Goal: Task Accomplishment & Management: Manage account settings

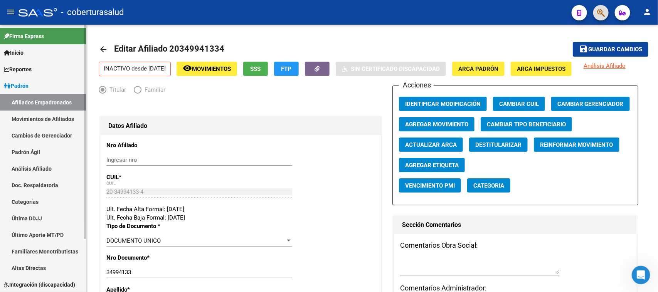
click at [37, 99] on link "Afiliados Empadronados" at bounding box center [43, 102] width 86 height 17
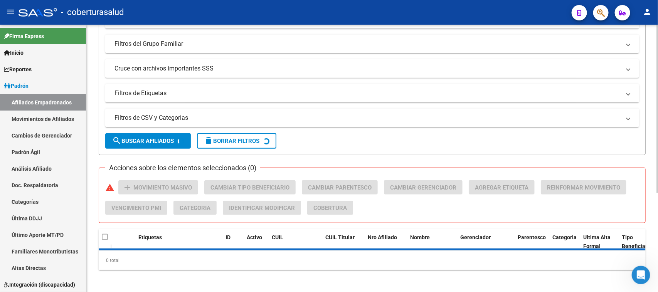
scroll to position [158, 0]
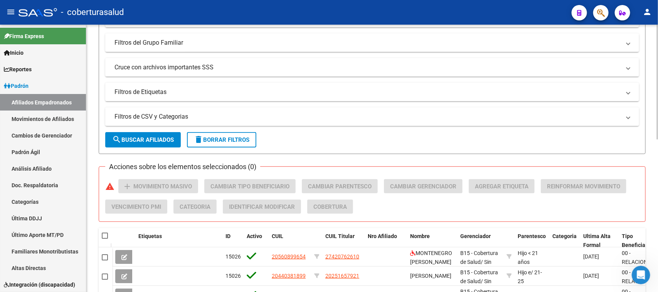
click at [176, 113] on mat-panel-title "Filtros de CSV y Categorias" at bounding box center [367, 117] width 506 height 8
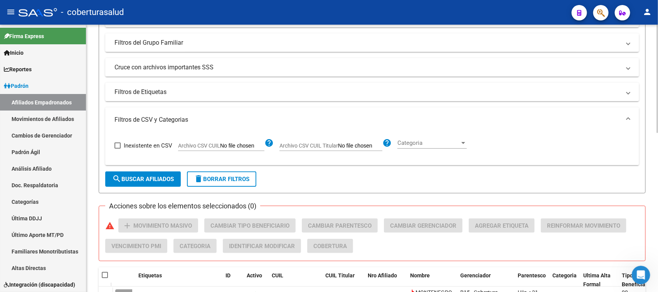
click at [373, 143] on input "Archivo CSV CUIL Titular" at bounding box center [360, 146] width 44 height 7
type input "C:\fakepath\Libro2.xlsx"
click at [361, 148] on input "Archivo CSV CUIL Titular" at bounding box center [360, 146] width 44 height 7
type input "C:\fakepath\Libro2.csv"
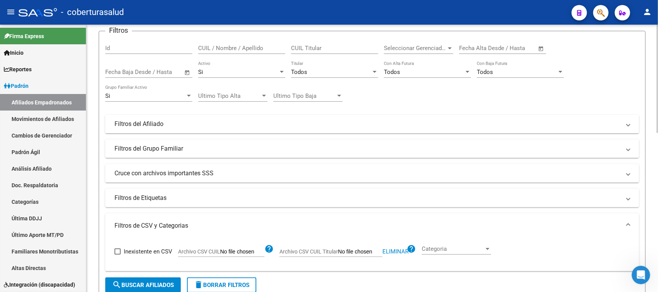
scroll to position [0, 0]
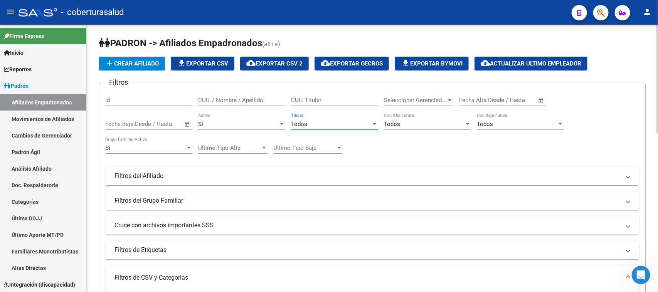
click at [320, 126] on div "Todos" at bounding box center [331, 124] width 80 height 7
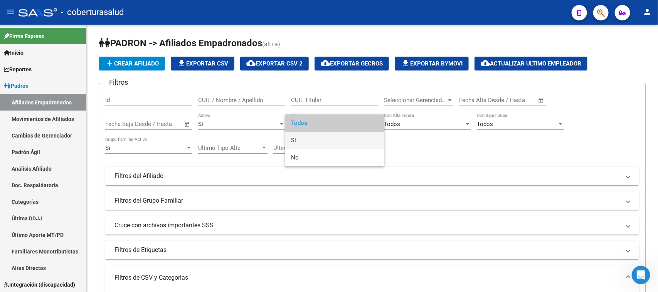
click at [324, 145] on span "Si" at bounding box center [334, 140] width 87 height 17
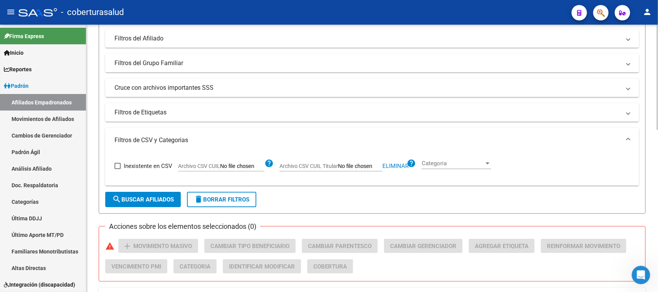
scroll to position [193, 0]
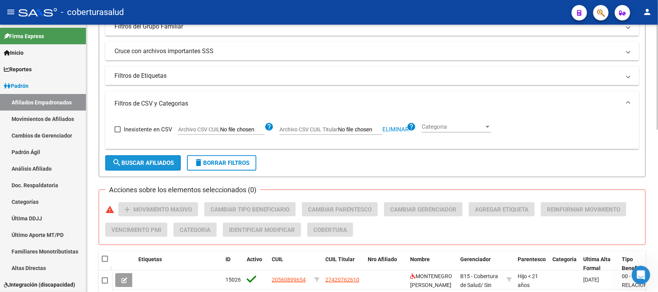
click at [153, 162] on span "search Buscar Afiliados" at bounding box center [143, 163] width 62 height 7
click at [402, 126] on span "Eliminar" at bounding box center [395, 129] width 26 height 7
click at [357, 128] on input "Archivo CSV CUIL Titular" at bounding box center [360, 129] width 44 height 7
type input "C:\fakepath\Libro6.csv"
click at [141, 161] on span "search Buscar Afiliados" at bounding box center [143, 163] width 62 height 7
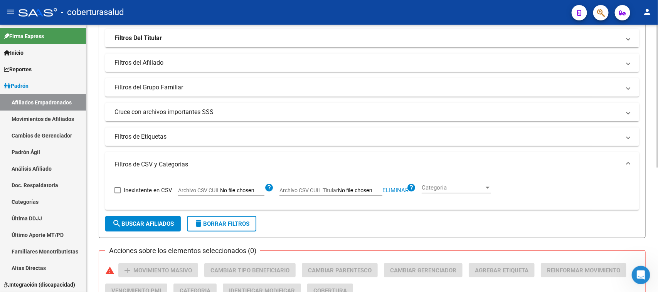
scroll to position [145, 0]
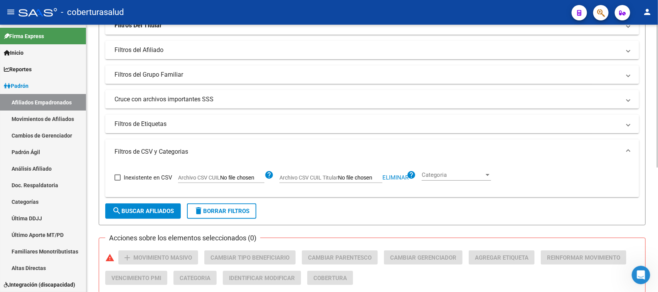
click at [429, 170] on div "Categoria Categoria" at bounding box center [456, 172] width 69 height 17
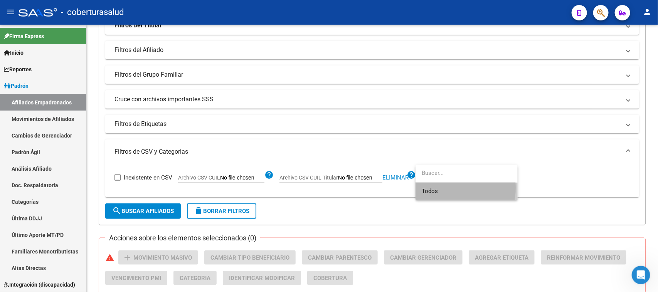
click at [436, 188] on span "Todos" at bounding box center [467, 191] width 90 height 17
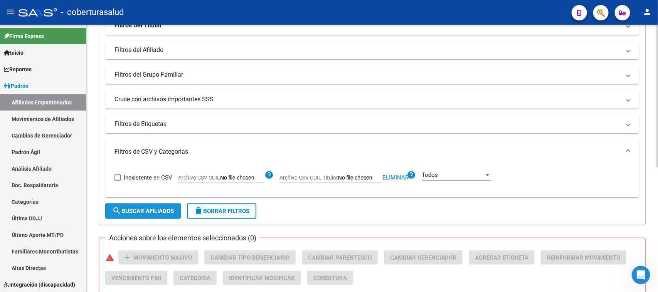
click at [136, 208] on span "search Buscar Afiliados" at bounding box center [143, 211] width 62 height 7
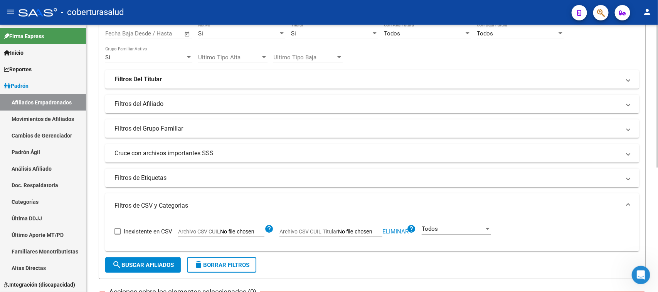
scroll to position [89, 0]
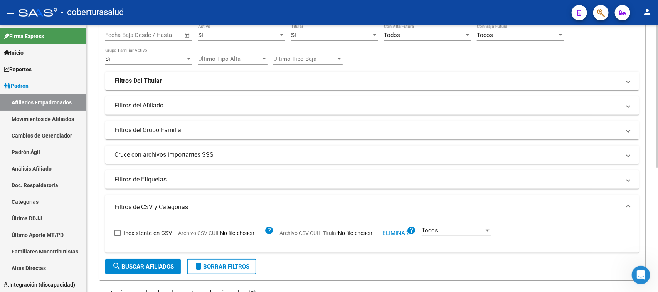
click at [392, 234] on span "Eliminar" at bounding box center [395, 233] width 26 height 7
click at [220, 234] on input "Archivo CSV CUIL" at bounding box center [242, 233] width 44 height 7
type input "C:\fakepath\Libro6.csv"
click at [157, 259] on button "search Buscar Afiliados" at bounding box center [143, 266] width 76 height 15
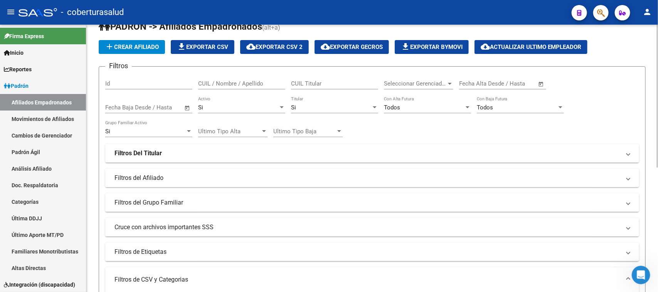
scroll to position [0, 0]
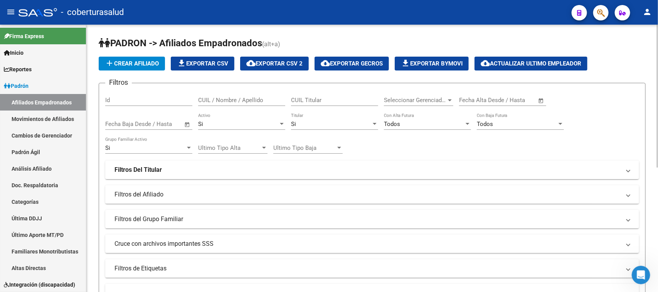
click at [262, 116] on div "Si Activo" at bounding box center [241, 121] width 87 height 17
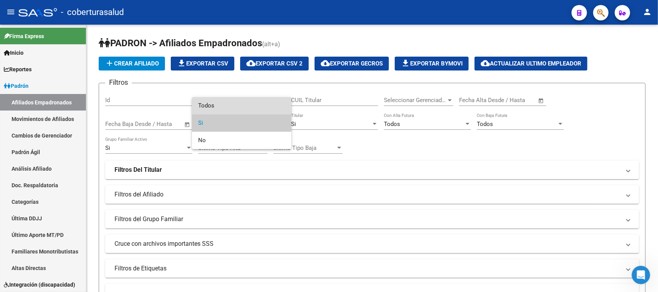
click at [251, 108] on span "Todos" at bounding box center [241, 105] width 87 height 17
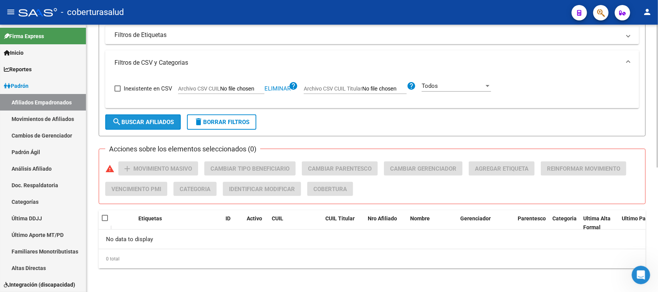
click at [155, 124] on span "search Buscar Afiliados" at bounding box center [143, 122] width 62 height 7
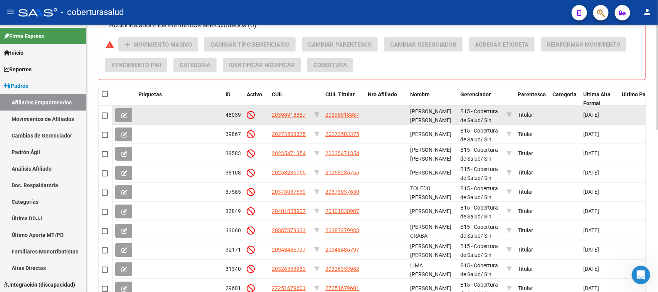
scroll to position [318, 0]
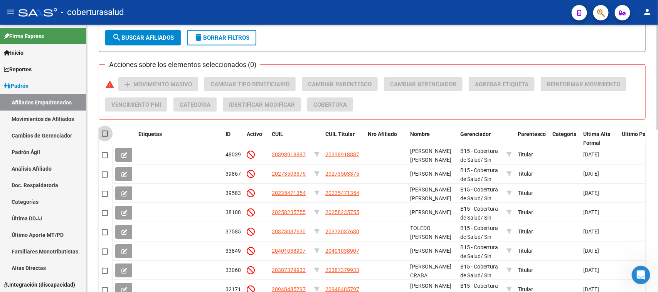
click at [105, 135] on span at bounding box center [105, 134] width 6 height 6
click at [105, 137] on input "checkbox" at bounding box center [104, 137] width 0 height 0
checkbox input "true"
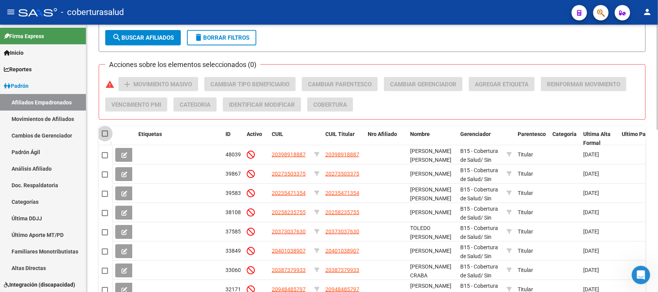
checkbox input "true"
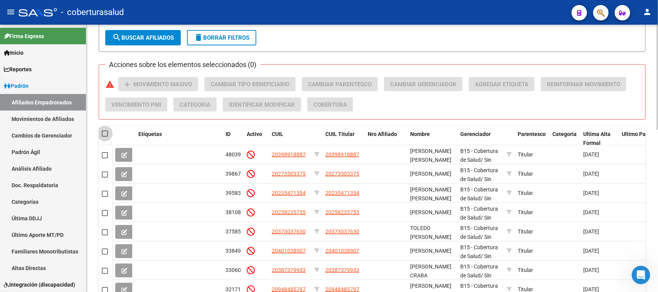
checkbox input "true"
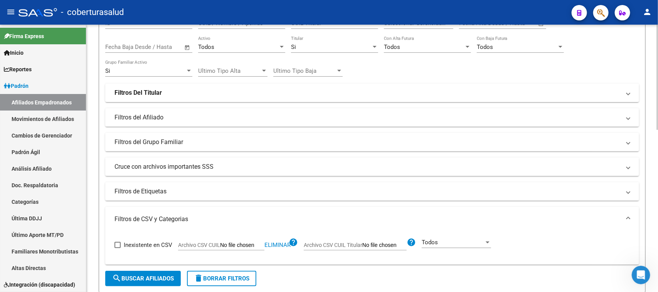
scroll to position [29, 0]
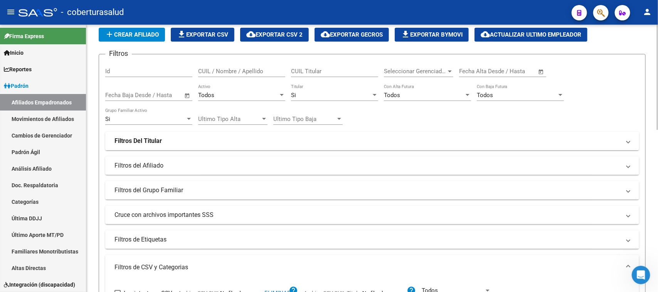
click at [186, 140] on mat-panel-title "Filtros Del Titular" at bounding box center [367, 141] width 506 height 8
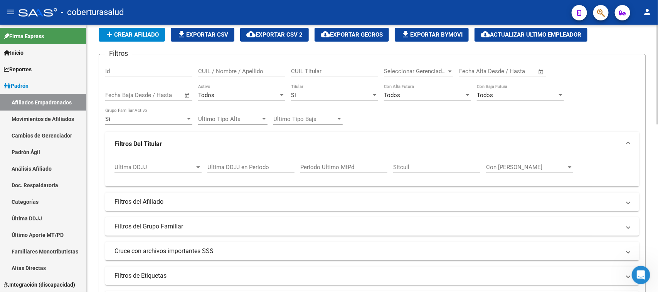
click at [186, 140] on mat-panel-title "Filtros Del Titular" at bounding box center [367, 144] width 506 height 8
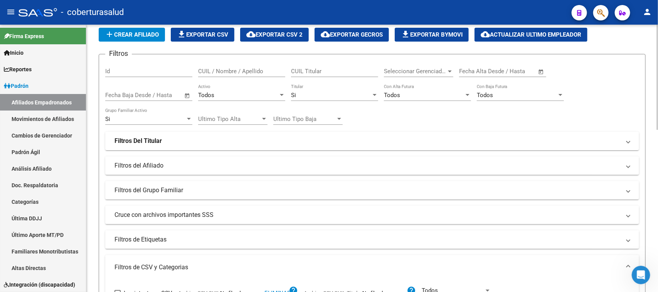
click at [255, 95] on div "Todos" at bounding box center [238, 95] width 80 height 7
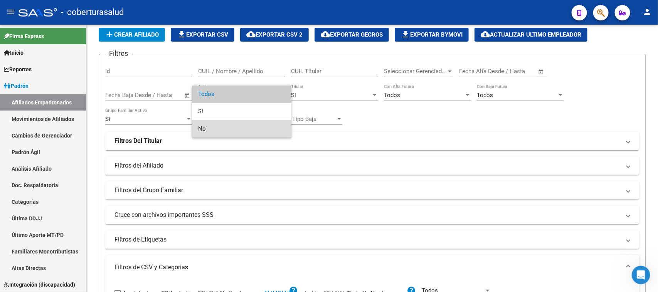
click at [245, 130] on span "No" at bounding box center [241, 128] width 87 height 17
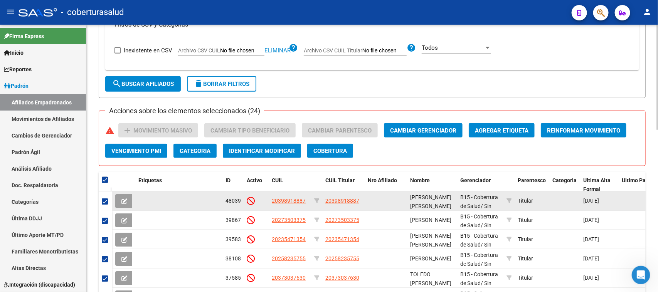
scroll to position [318, 0]
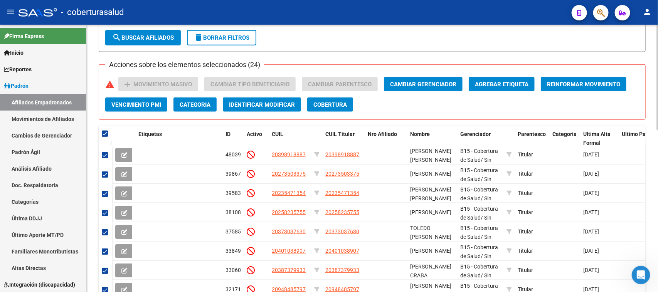
click at [149, 35] on span "search Buscar Afiliados" at bounding box center [143, 37] width 62 height 7
checkbox input "false"
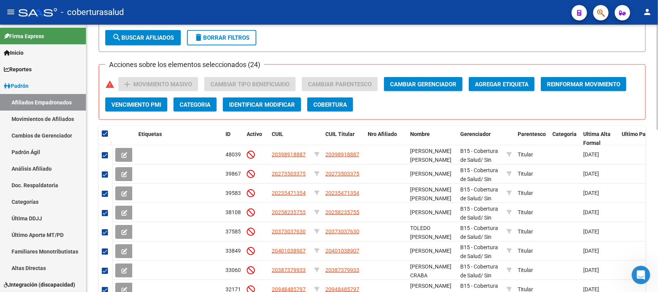
checkbox input "false"
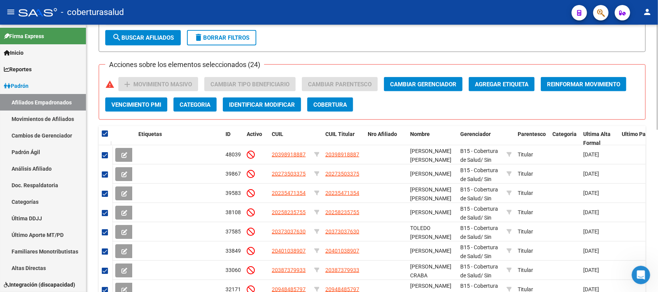
checkbox input "false"
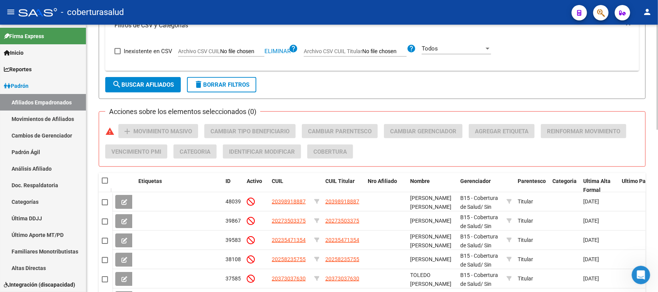
scroll to position [270, 0]
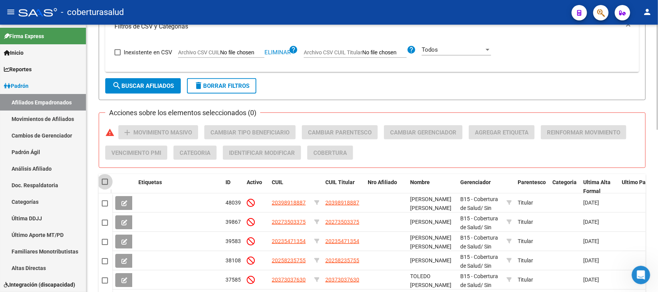
click at [102, 180] on span at bounding box center [105, 182] width 6 height 6
click at [104, 185] on input "checkbox" at bounding box center [104, 185] width 0 height 0
checkbox input "true"
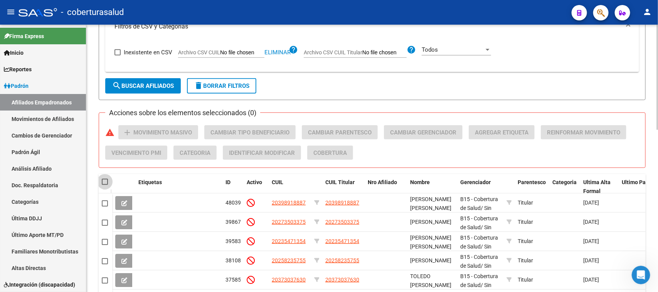
checkbox input "true"
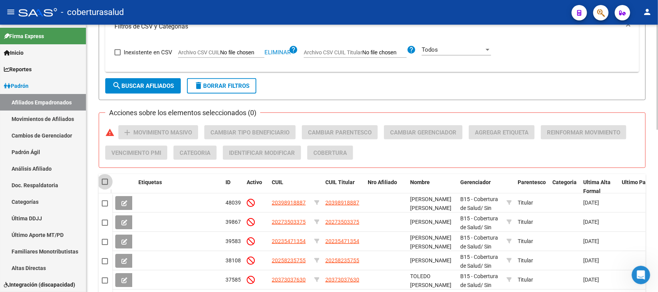
checkbox input "true"
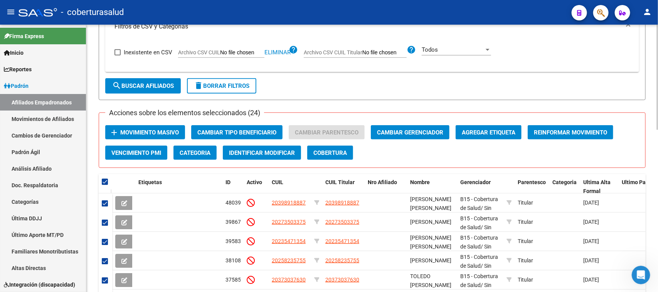
click at [153, 133] on span "Movimiento Masivo" at bounding box center [149, 132] width 59 height 7
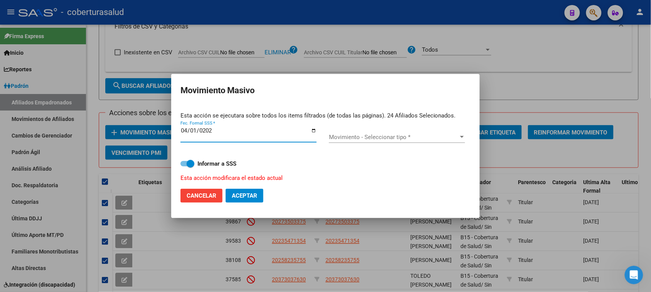
type input "[DATE]"
click at [366, 127] on div "Movimiento - Seleccionar tipo * Movimiento - Seleccionar tipo *" at bounding box center [397, 138] width 136 height 24
click at [374, 138] on span "Movimiento - Seleccionar tipo *" at bounding box center [393, 137] width 129 height 7
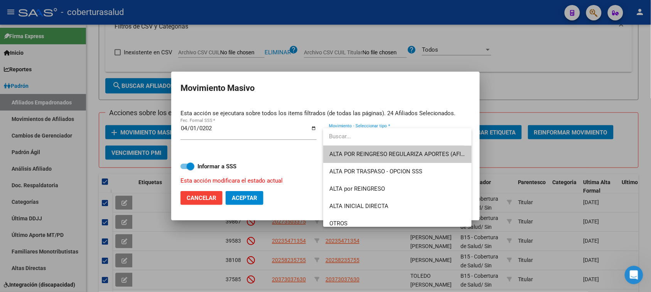
click at [370, 160] on span "ALTA POR REINGRESO REGULARIZA APORTES (AFIP)" at bounding box center [397, 154] width 136 height 17
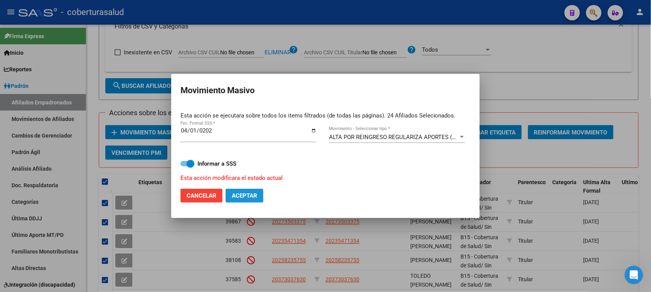
click at [245, 198] on span "Aceptar" at bounding box center [244, 195] width 25 height 7
checkbox input "false"
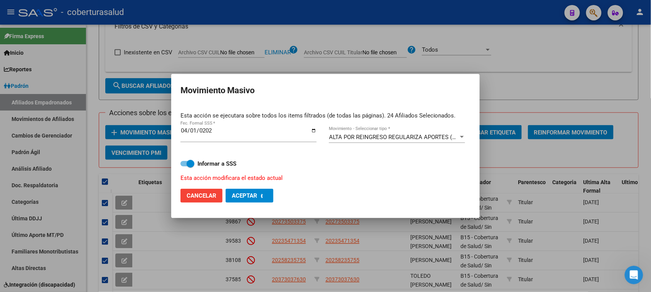
checkbox input "false"
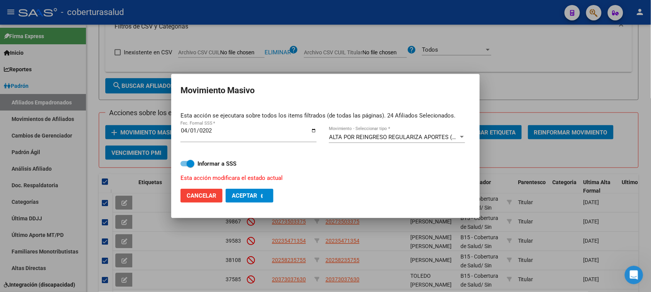
checkbox input "false"
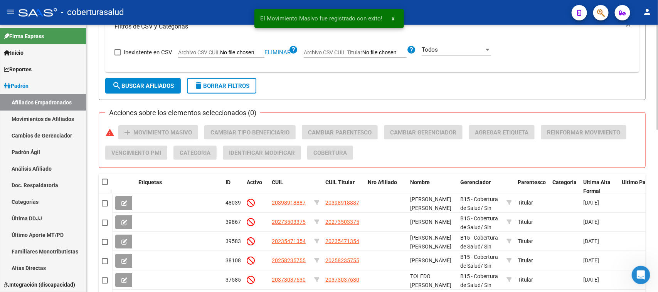
click at [103, 183] on span at bounding box center [105, 182] width 6 height 6
click at [104, 185] on input "checkbox" at bounding box center [104, 185] width 0 height 0
checkbox input "true"
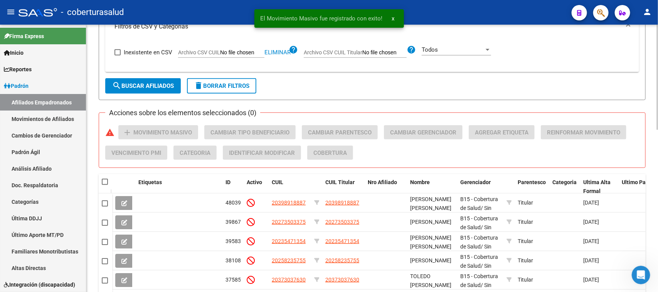
checkbox input "true"
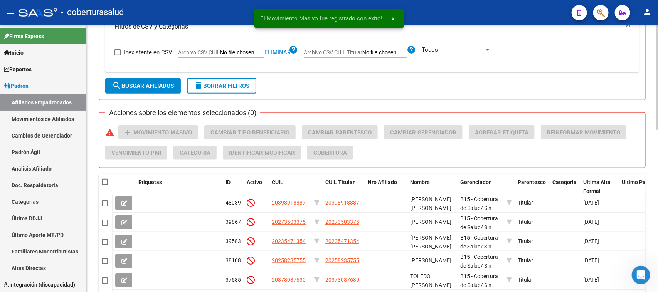
checkbox input "true"
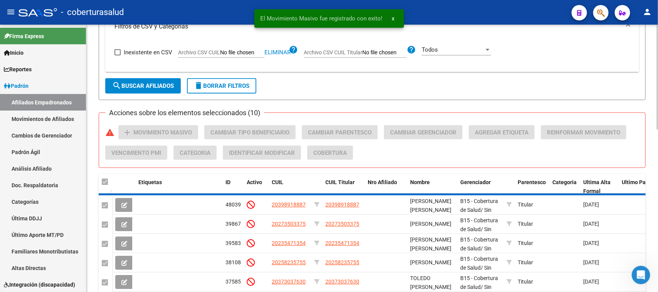
checkbox input "false"
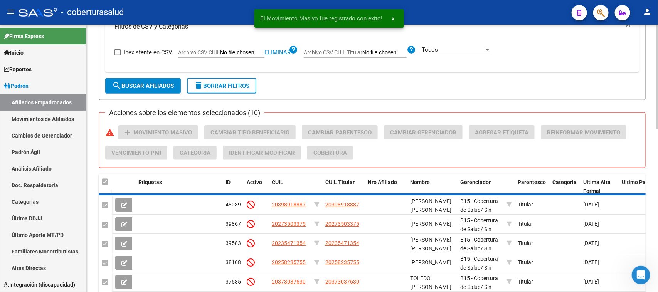
checkbox input "false"
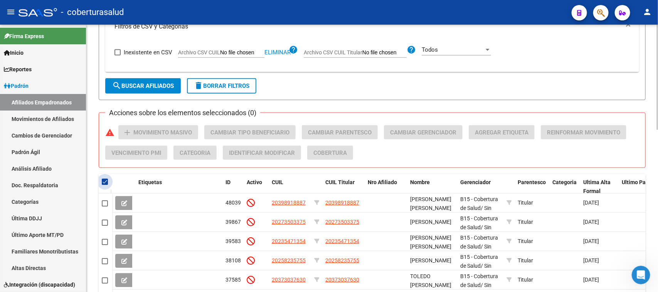
click at [105, 181] on span at bounding box center [105, 182] width 6 height 6
click at [105, 185] on input "checkbox" at bounding box center [104, 185] width 0 height 0
click at [105, 181] on span at bounding box center [105, 182] width 6 height 6
click at [105, 185] on input "checkbox" at bounding box center [104, 185] width 0 height 0
checkbox input "true"
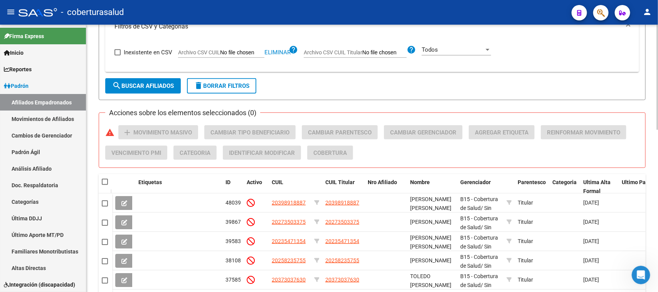
checkbox input "true"
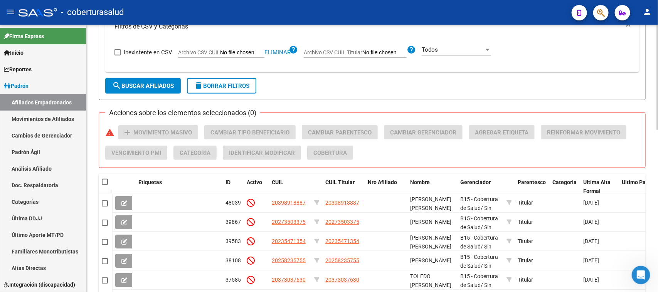
checkbox input "true"
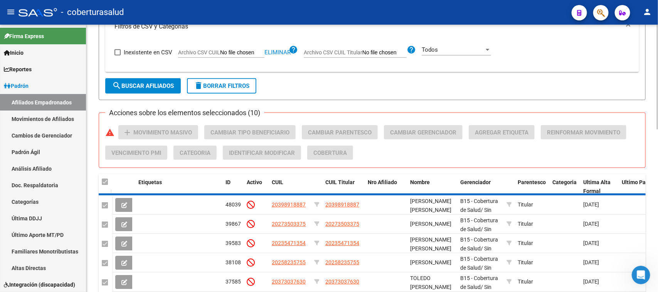
checkbox input "false"
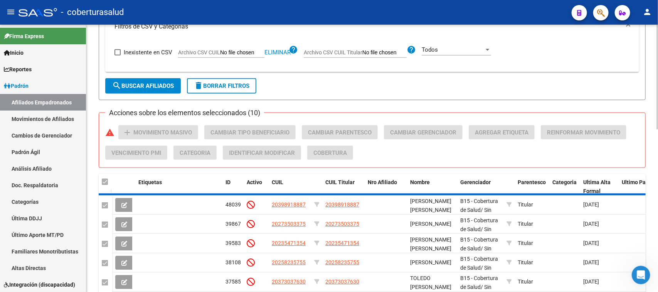
checkbox input "false"
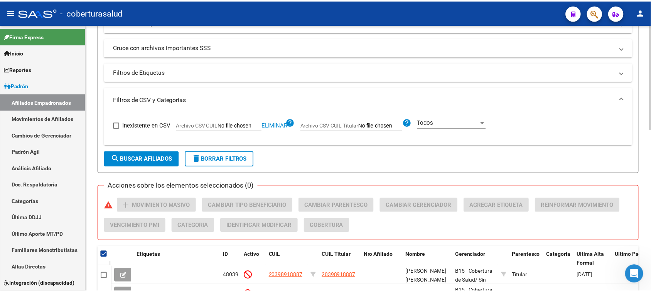
scroll to position [29, 0]
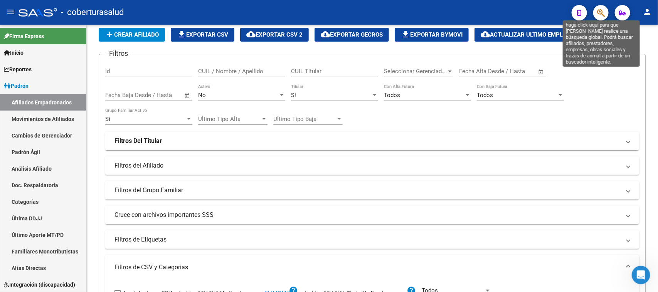
click at [603, 10] on icon "button" at bounding box center [601, 12] width 8 height 9
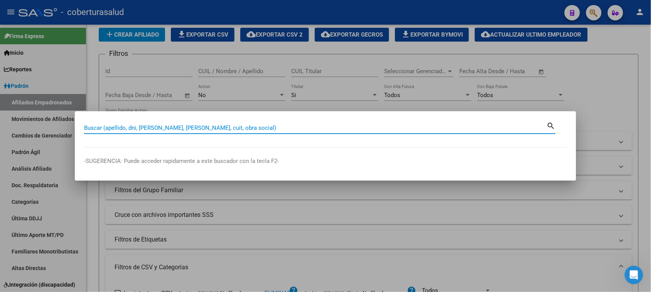
paste input "20373037630"
type input "20373037630"
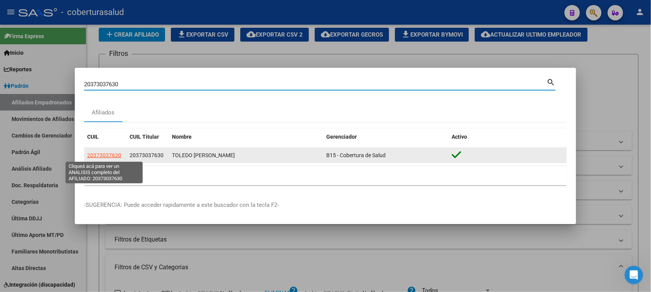
click at [109, 158] on span "20373037630" at bounding box center [104, 155] width 34 height 6
type textarea "20373037630"
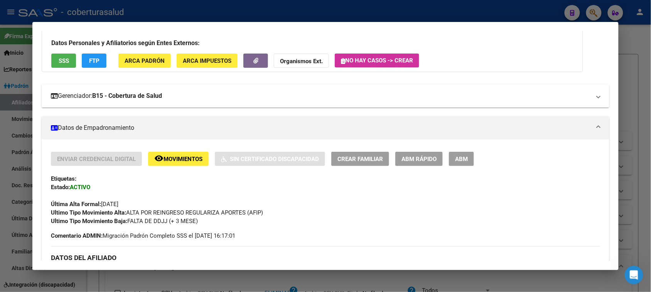
scroll to position [48, 0]
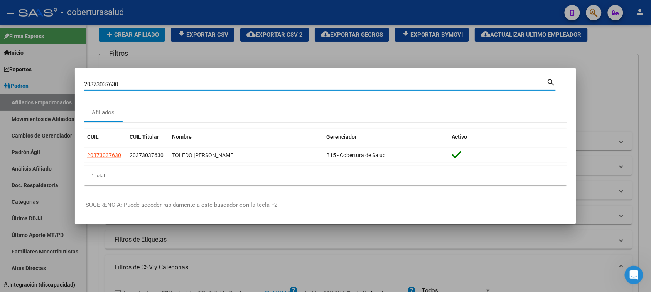
click at [324, 84] on input "20373037630" at bounding box center [315, 84] width 462 height 7
paste input "20342899049"
click at [324, 84] on input "2037303763020342899049" at bounding box center [315, 84] width 462 height 7
paste input
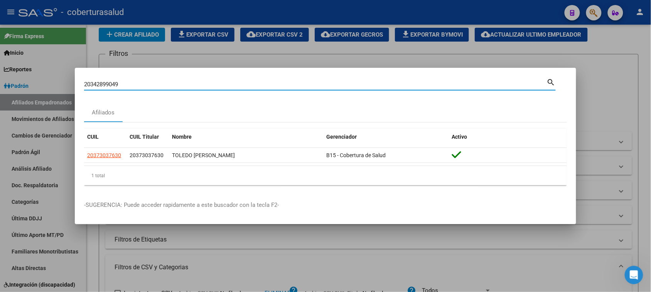
type input "20342899049"
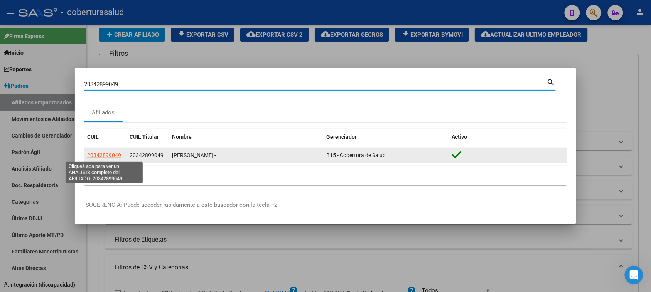
click at [103, 155] on span "20342899049" at bounding box center [104, 155] width 34 height 6
type textarea "20342899049"
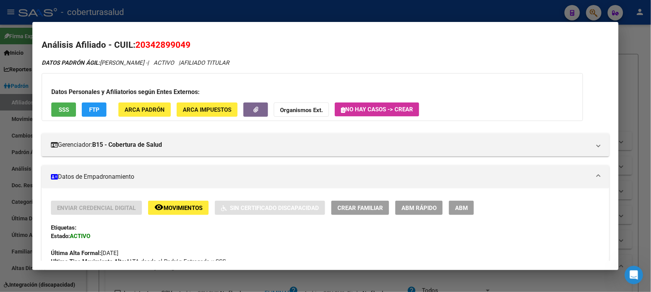
click at [456, 205] on span "ABM" at bounding box center [461, 208] width 13 height 7
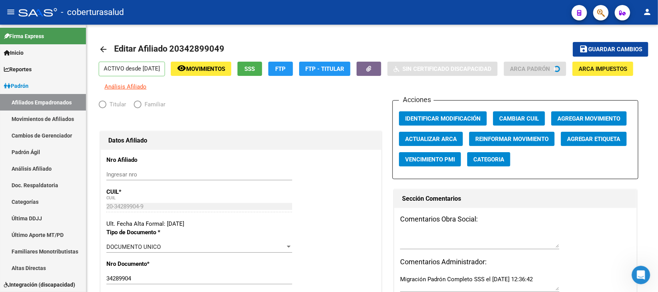
radio input "true"
type input "30-71643283-8"
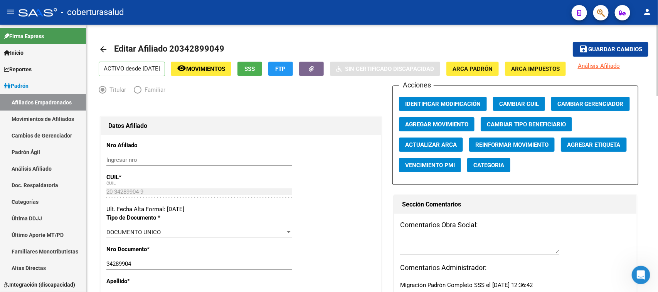
click at [459, 122] on span "Agregar Movimiento" at bounding box center [436, 124] width 63 height 7
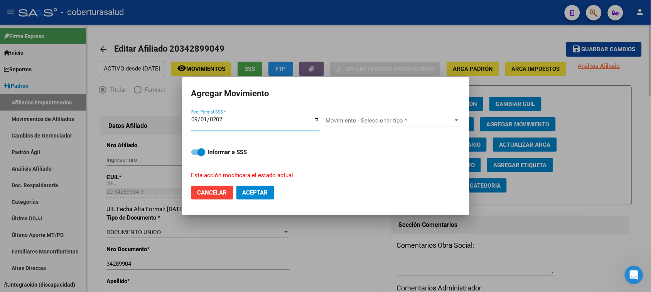
type input "[DATE]"
click at [459, 122] on div at bounding box center [456, 121] width 7 height 6
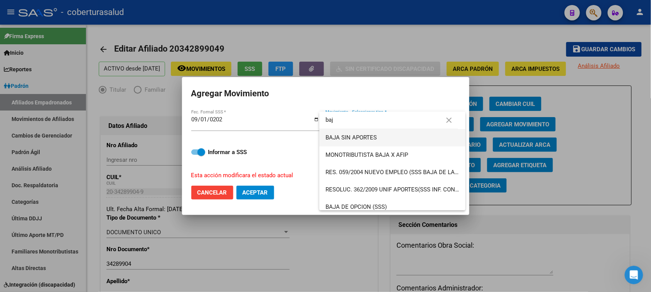
type input "baj"
click at [390, 137] on span "BAJA SIN APORTES" at bounding box center [392, 137] width 134 height 17
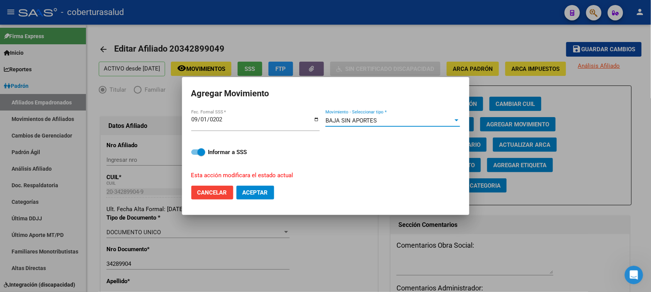
click at [390, 126] on div "BAJA SIN APORTES Movimiento - Seleccionar tipo *" at bounding box center [392, 121] width 134 height 12
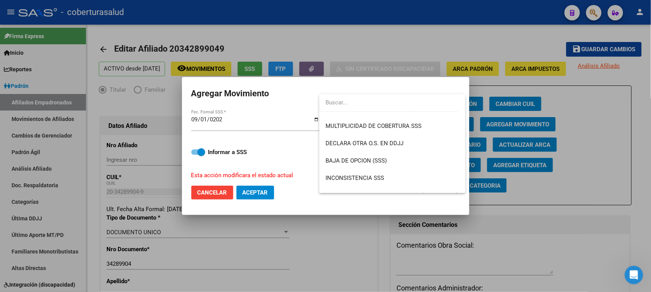
scroll to position [337, 0]
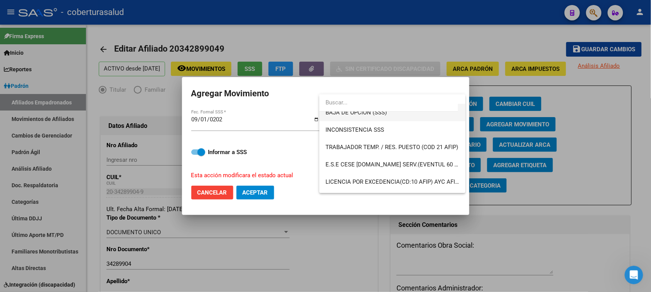
click at [382, 118] on span "BAJA DE OPCION (SSS)" at bounding box center [392, 112] width 134 height 17
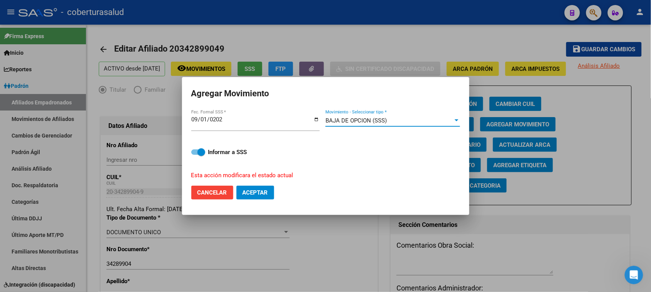
click at [257, 191] on span "Aceptar" at bounding box center [254, 192] width 25 height 7
checkbox input "false"
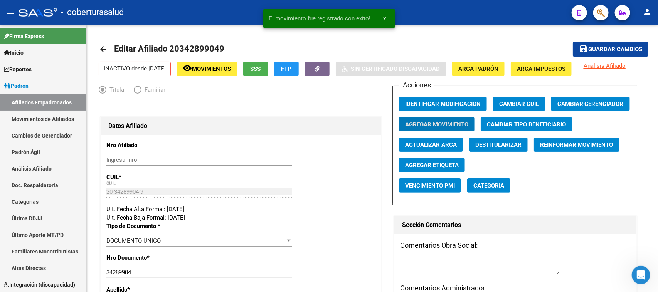
click at [610, 18] on mat-toolbar "menu - coberturasalud person" at bounding box center [329, 12] width 658 height 25
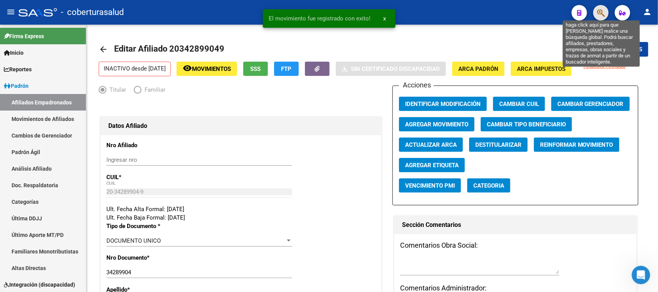
click at [601, 10] on icon "button" at bounding box center [601, 12] width 8 height 9
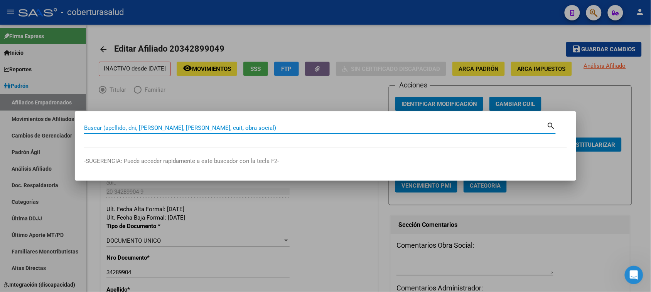
paste input "20400886599"
type input "20400886599"
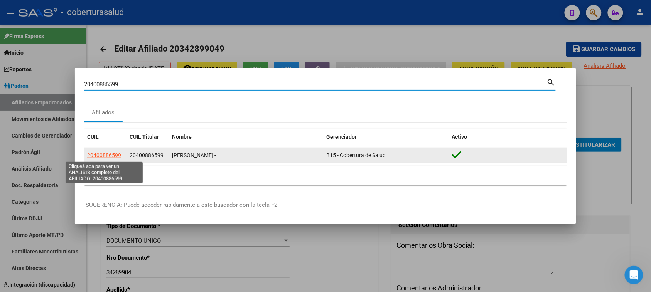
click at [109, 157] on span "20400886599" at bounding box center [104, 155] width 34 height 6
type textarea "20400886599"
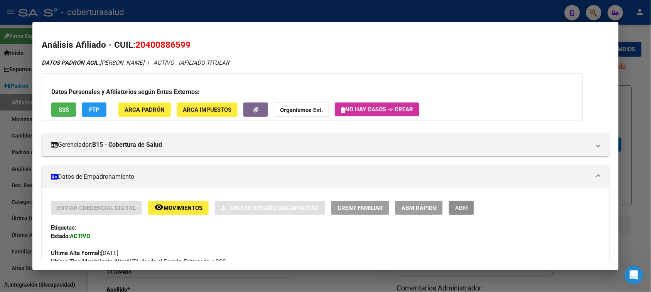
click at [461, 207] on span "ABM" at bounding box center [461, 208] width 13 height 7
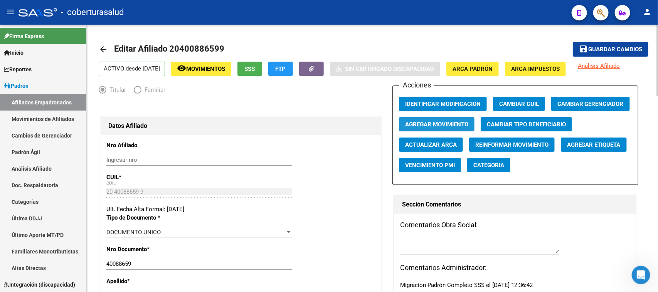
click at [438, 121] on span "Agregar Movimiento" at bounding box center [436, 124] width 63 height 7
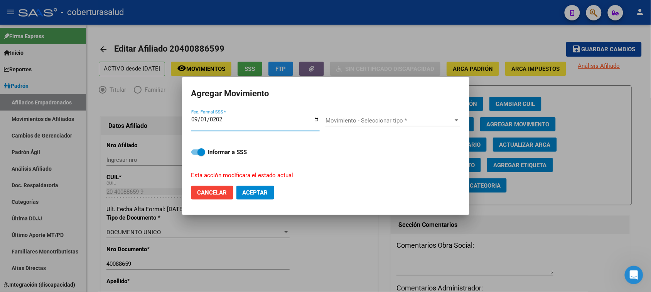
type input "[DATE]"
click at [392, 120] on span "Movimiento - Seleccionar tipo *" at bounding box center [389, 120] width 128 height 7
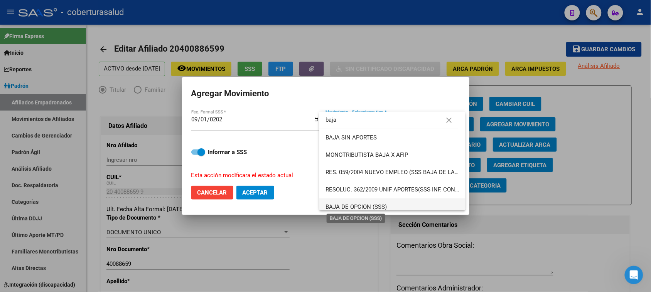
type input "baja"
click at [366, 204] on span "BAJA DE OPCION (SSS)" at bounding box center [355, 206] width 61 height 7
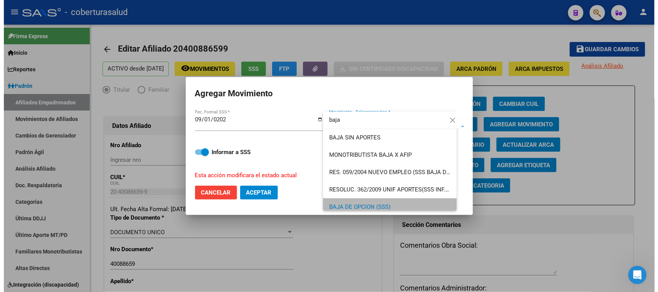
scroll to position [5, 0]
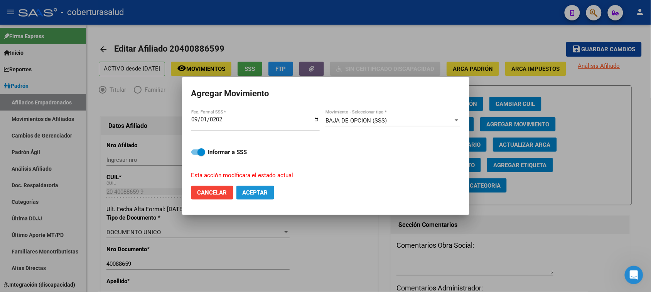
click at [262, 191] on span "Aceptar" at bounding box center [254, 192] width 25 height 7
checkbox input "false"
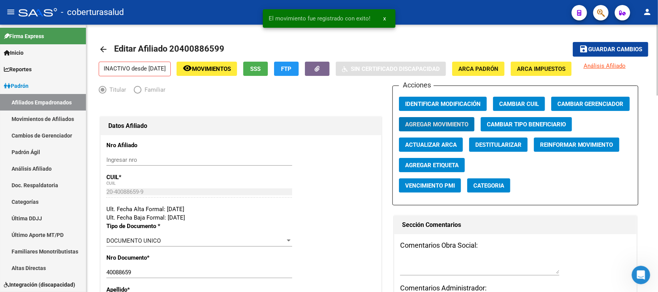
click at [594, 43] on button "save Guardar cambios" at bounding box center [611, 49] width 76 height 14
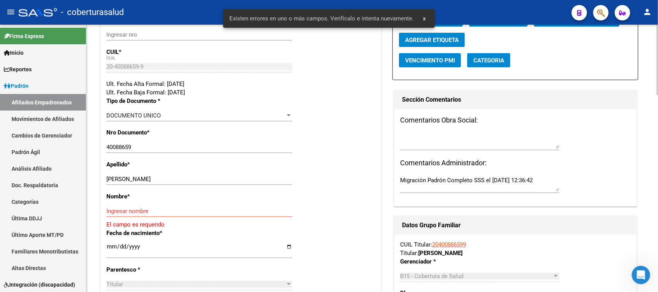
scroll to position [145, 0]
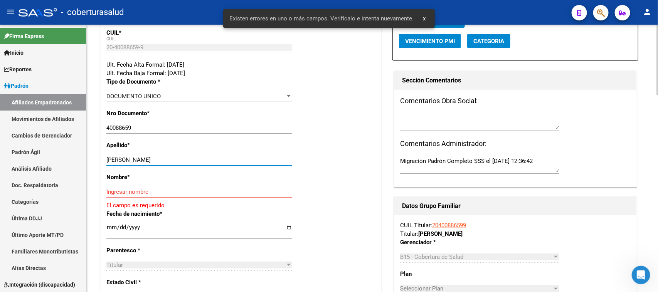
drag, startPoint x: 218, startPoint y: 161, endPoint x: 138, endPoint y: 160, distance: 80.2
click at [138, 160] on input "[PERSON_NAME]" at bounding box center [199, 159] width 186 height 7
type input "[PERSON_NAME]"
click at [136, 191] on input "Ingresar nombre" at bounding box center [199, 191] width 186 height 7
paste input "[PERSON_NAME]"
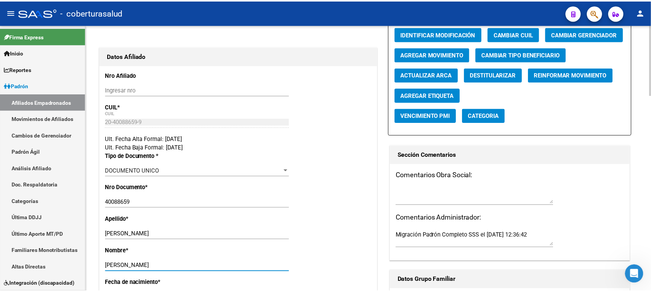
scroll to position [0, 0]
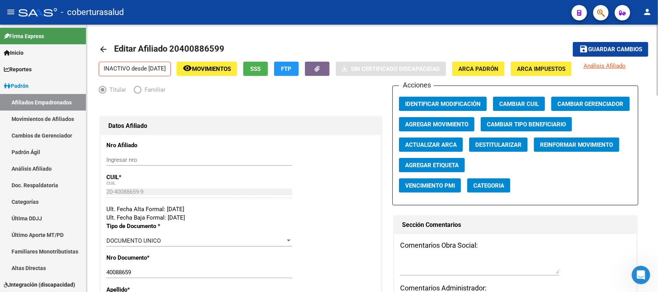
type input "[PERSON_NAME]"
click at [619, 46] on span "Guardar cambios" at bounding box center [615, 49] width 54 height 7
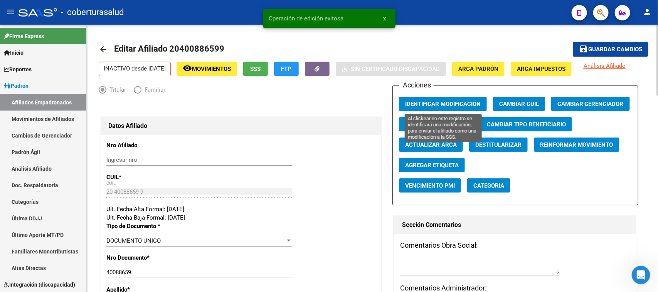
click at [444, 102] on span "Identificar Modificación" at bounding box center [443, 104] width 76 height 7
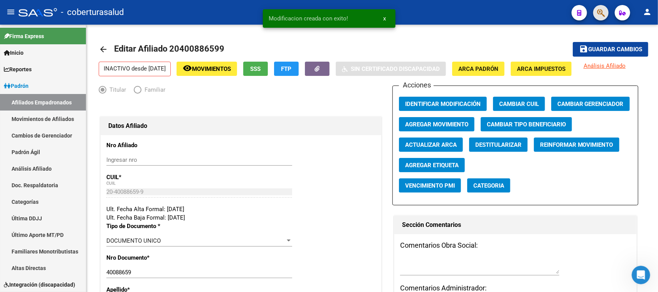
click at [605, 13] on button "button" at bounding box center [600, 12] width 15 height 15
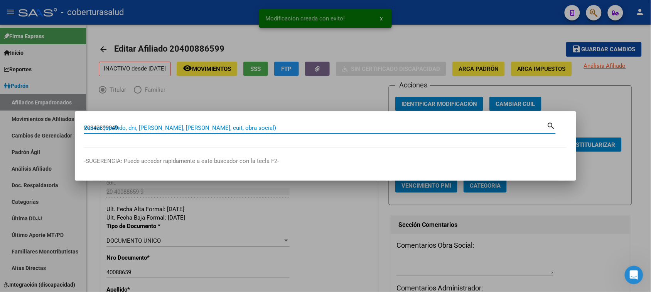
type input "20342899049"
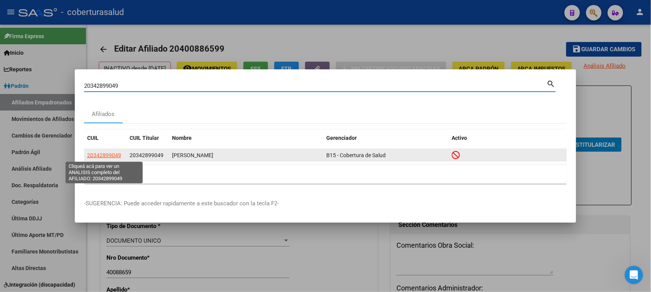
click at [108, 154] on span "20342899049" at bounding box center [104, 155] width 34 height 6
type textarea "20342899049"
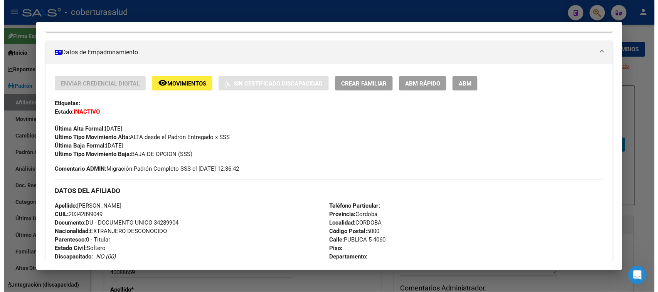
scroll to position [48, 0]
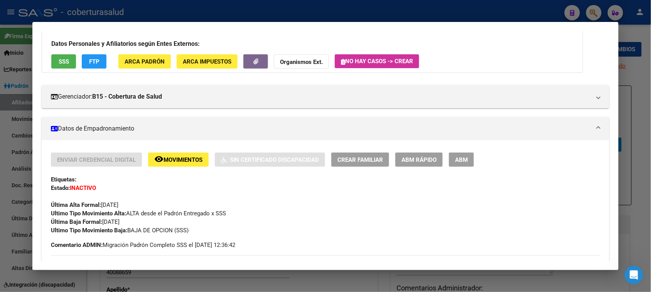
click at [449, 156] on button "ABM" at bounding box center [461, 160] width 25 height 14
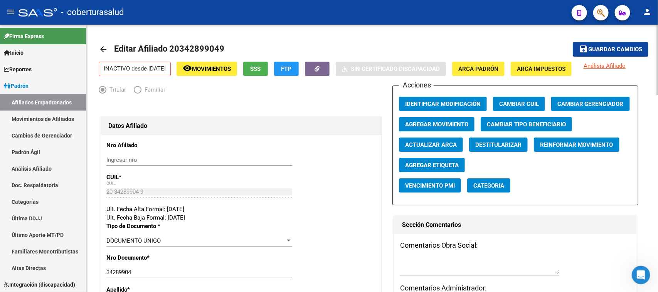
scroll to position [145, 0]
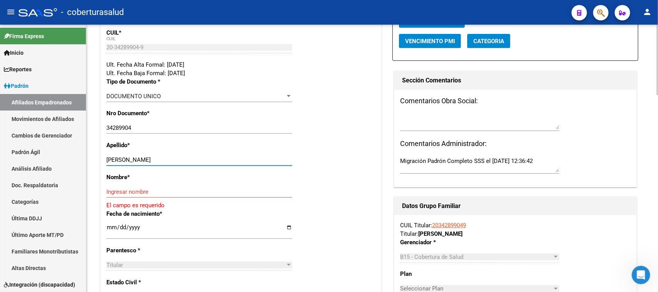
drag, startPoint x: 211, startPoint y: 160, endPoint x: 126, endPoint y: 160, distance: 85.2
click at [126, 160] on input "[PERSON_NAME]" at bounding box center [199, 159] width 186 height 7
type input "[PERSON_NAME]"
click at [128, 194] on input "Ingresar nombre" at bounding box center [199, 191] width 186 height 7
paste input "[PERSON_NAME]"
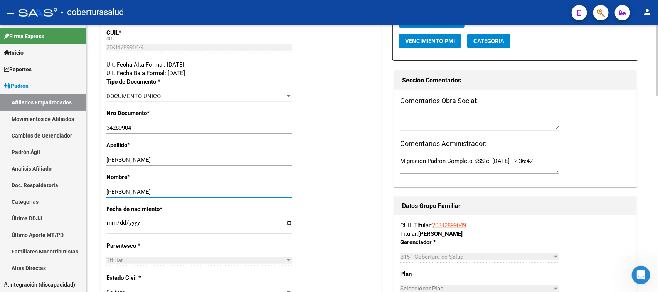
type input "[PERSON_NAME]"
click at [340, 188] on div "Nombre * [PERSON_NAME] nombre" at bounding box center [240, 189] width 269 height 32
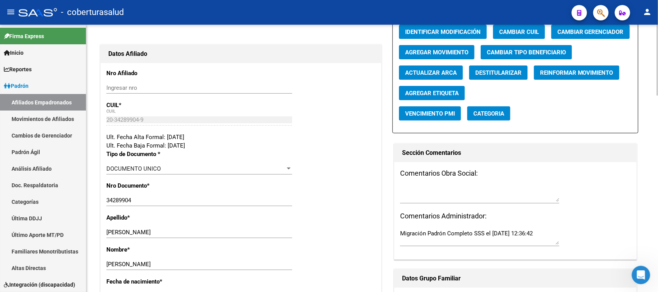
scroll to position [0, 0]
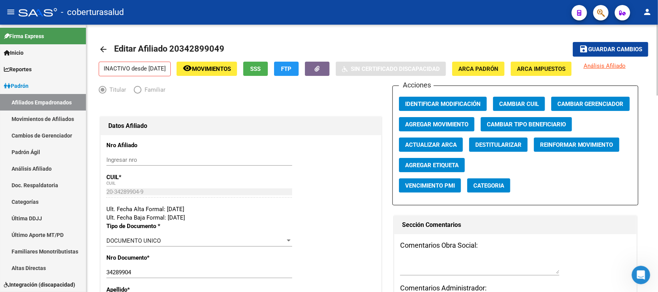
click at [601, 42] on button "save Guardar cambios" at bounding box center [611, 49] width 76 height 14
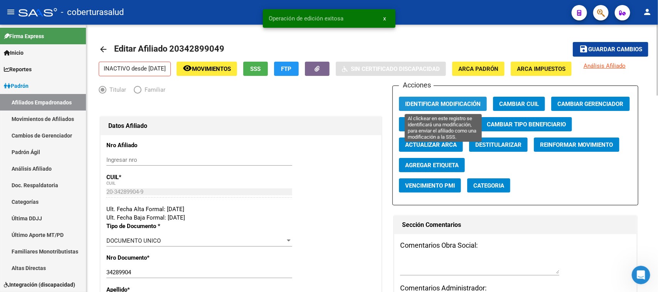
click at [456, 103] on span "Identificar Modificación" at bounding box center [443, 104] width 76 height 7
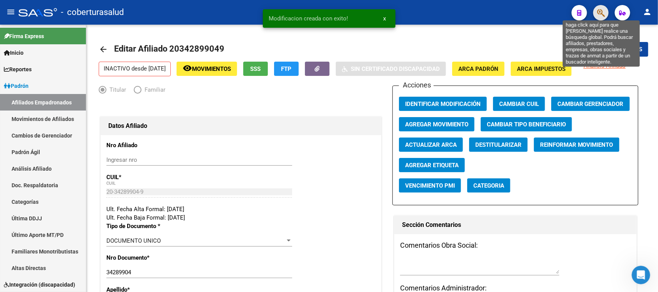
click at [598, 10] on icon "button" at bounding box center [601, 12] width 8 height 9
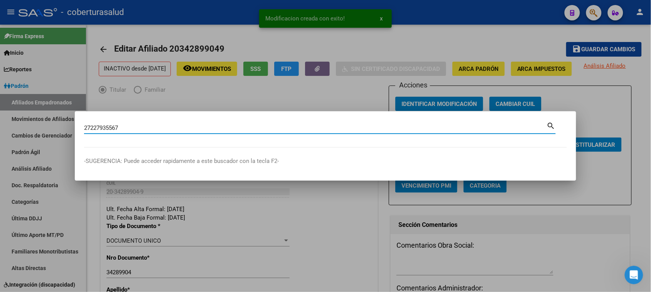
type input "27227935567"
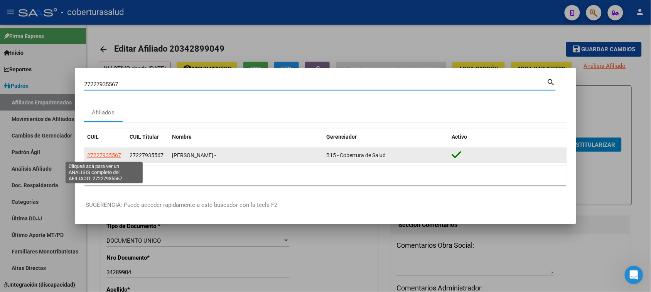
click at [107, 156] on span "27227935567" at bounding box center [104, 155] width 34 height 6
type textarea "27227935567"
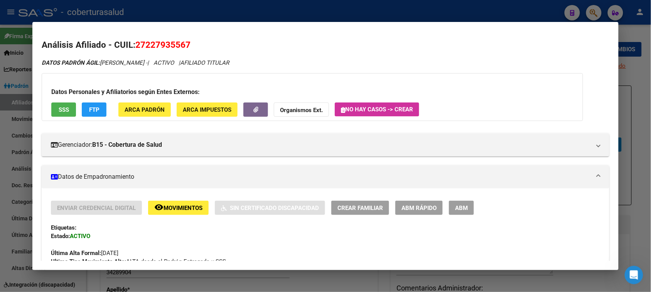
click at [455, 206] on span "ABM" at bounding box center [461, 208] width 13 height 7
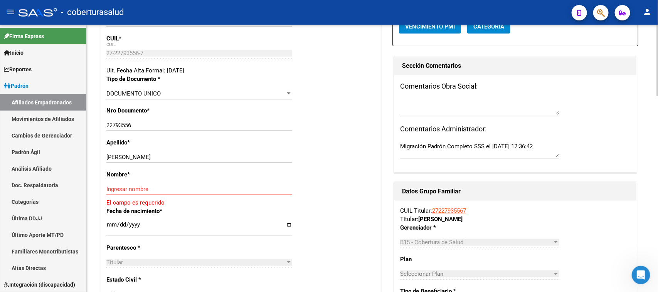
scroll to position [145, 0]
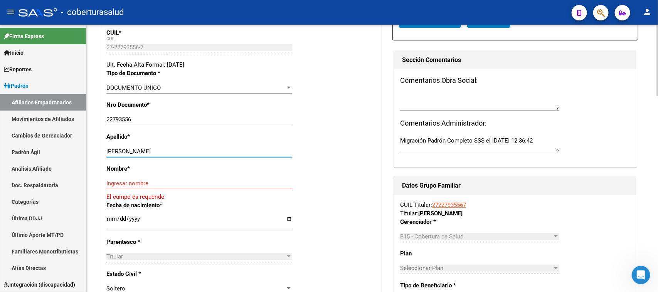
drag, startPoint x: 250, startPoint y: 151, endPoint x: 134, endPoint y: 150, distance: 116.0
click at [134, 150] on input "[PERSON_NAME]" at bounding box center [199, 151] width 186 height 7
type input "[PERSON_NAME]"
click at [141, 180] on input "Ingresar nombre" at bounding box center [199, 183] width 186 height 7
paste input "[PERSON_NAME]"
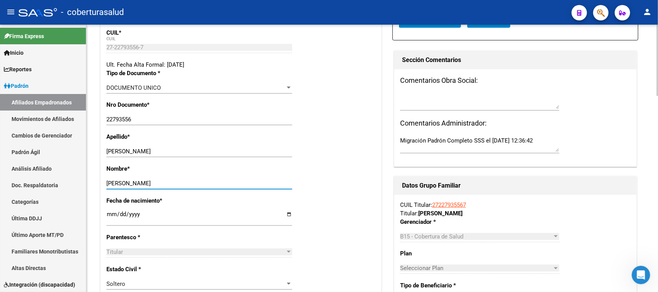
type input "[PERSON_NAME]"
click at [365, 176] on div "Nombre * [PERSON_NAME] nombre" at bounding box center [240, 181] width 269 height 32
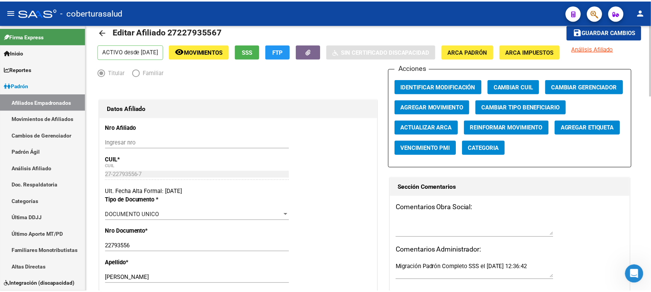
scroll to position [0, 0]
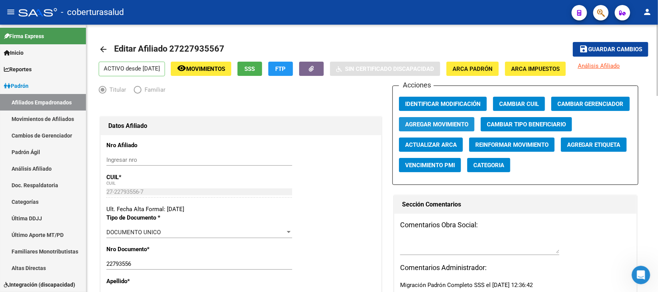
click at [438, 127] on span "Agregar Movimiento" at bounding box center [436, 124] width 63 height 7
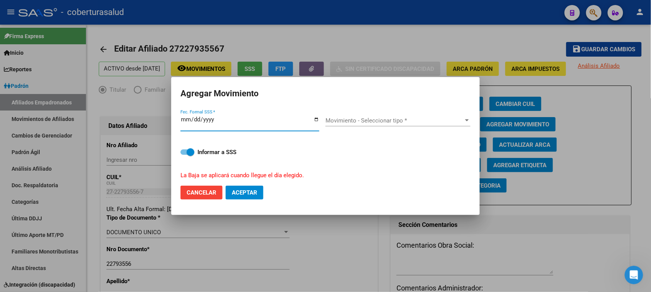
type input "[DATE]"
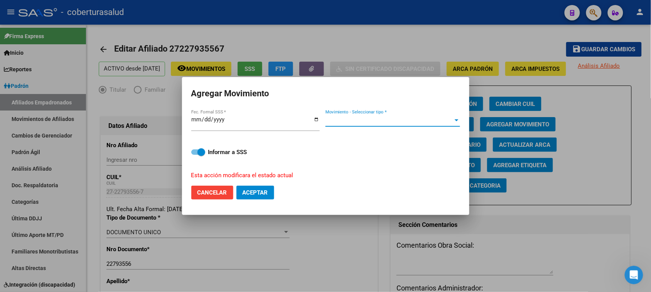
click at [371, 118] on span "Movimiento - Seleccionar tipo *" at bounding box center [389, 120] width 128 height 7
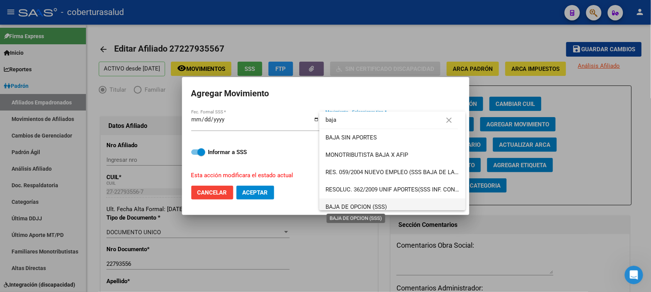
type input "baja"
click at [366, 209] on span "BAJA DE OPCION (SSS)" at bounding box center [355, 206] width 61 height 7
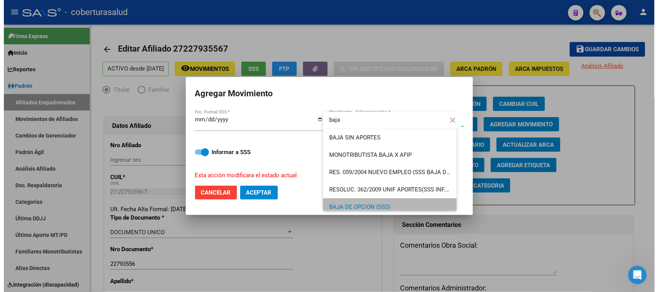
scroll to position [5, 0]
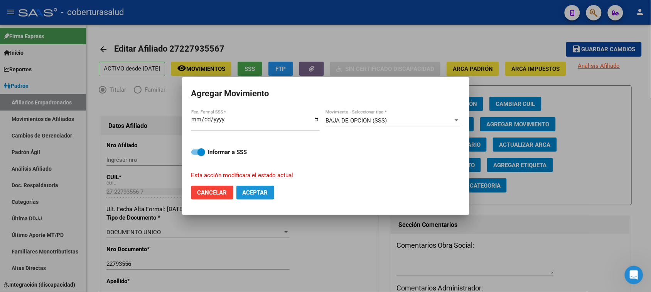
click at [264, 189] on span "Aceptar" at bounding box center [254, 192] width 25 height 7
checkbox input "false"
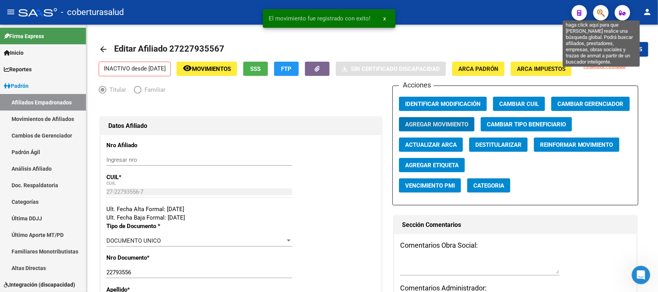
click at [598, 11] on icon "button" at bounding box center [601, 12] width 8 height 9
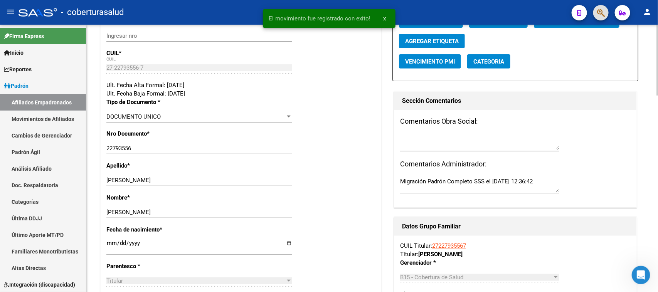
scroll to position [0, 0]
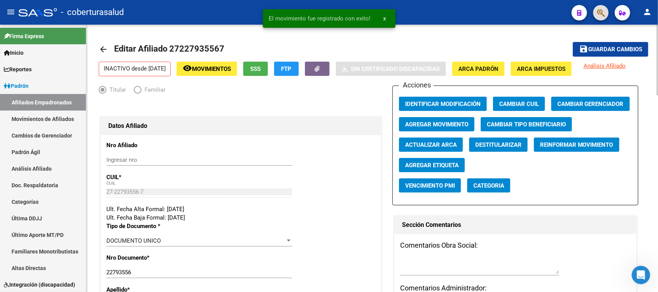
click at [603, 48] on span "Guardar cambios" at bounding box center [615, 49] width 54 height 7
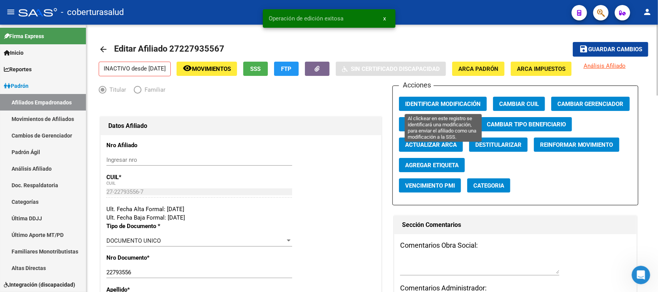
click at [459, 102] on span "Identificar Modificación" at bounding box center [443, 104] width 76 height 7
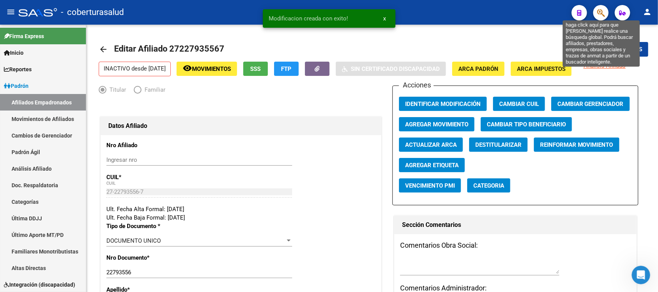
click at [603, 12] on icon "button" at bounding box center [601, 12] width 8 height 9
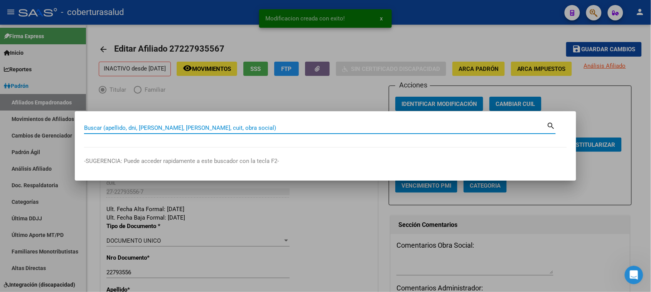
paste input "20400886599"
type input "20400886599"
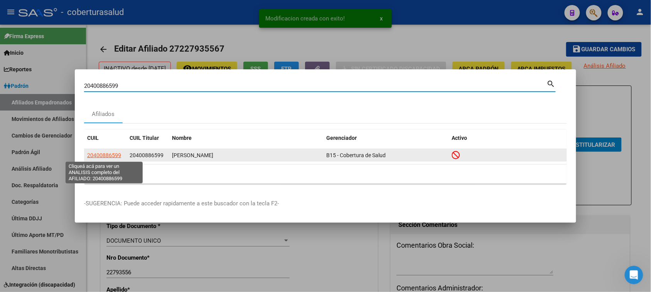
click at [102, 155] on span "20400886599" at bounding box center [104, 155] width 34 height 6
type textarea "20400886599"
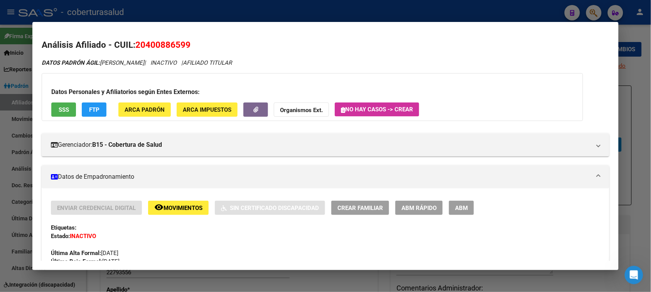
click at [178, 203] on button "remove_red_eye Movimientos" at bounding box center [178, 208] width 61 height 14
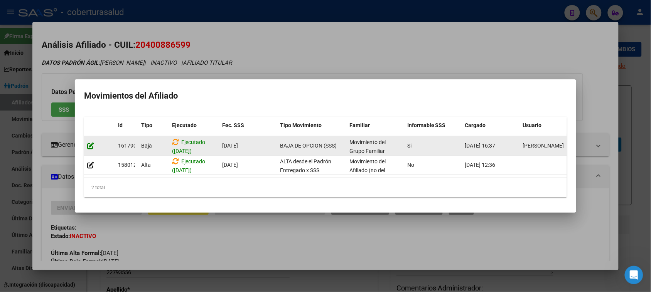
click at [89, 142] on icon at bounding box center [90, 145] width 7 height 7
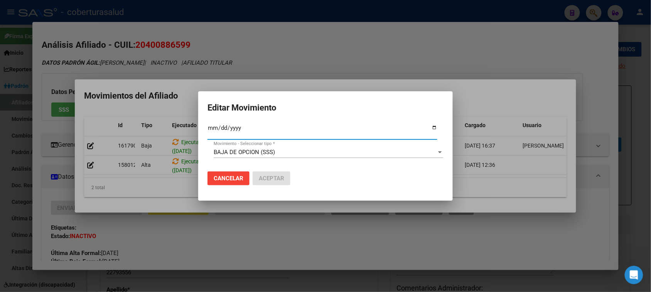
type input "[DATE]"
click at [281, 176] on span "Aceptar" at bounding box center [271, 178] width 25 height 7
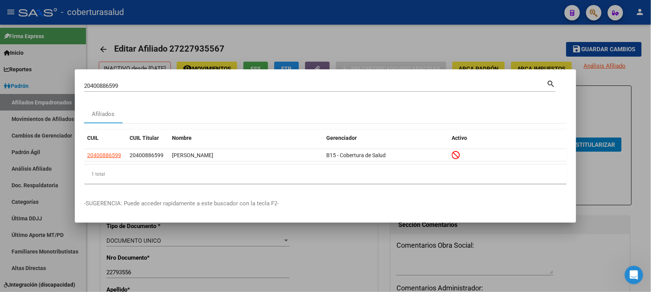
click at [112, 84] on input "20400886599" at bounding box center [315, 85] width 462 height 7
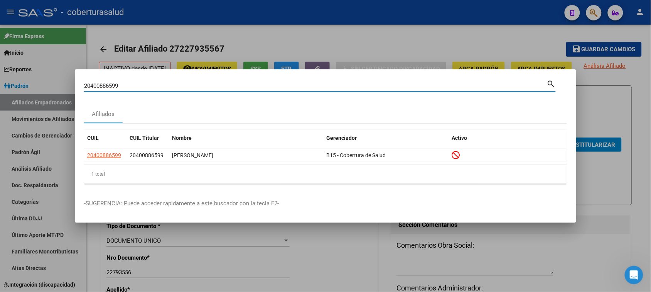
click at [112, 84] on input "20400886599" at bounding box center [315, 85] width 462 height 7
paste input "34289904"
type input "20342899049"
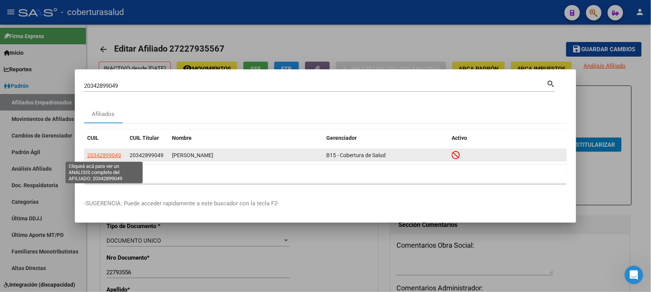
click at [108, 157] on span "20342899049" at bounding box center [104, 155] width 34 height 6
type textarea "20342899049"
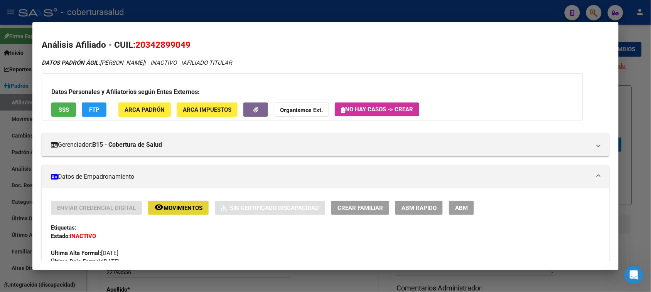
click at [189, 211] on span "Movimientos" at bounding box center [182, 208] width 39 height 7
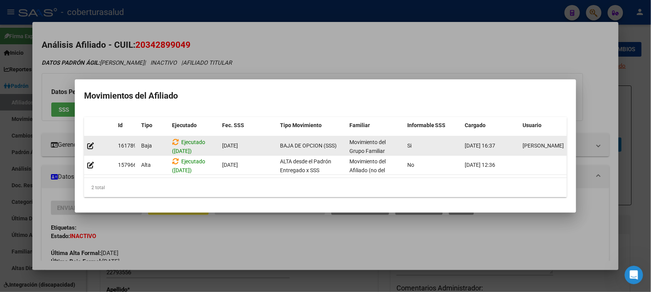
click at [87, 141] on datatable-body-cell at bounding box center [99, 145] width 31 height 19
click at [91, 144] on icon at bounding box center [90, 145] width 7 height 7
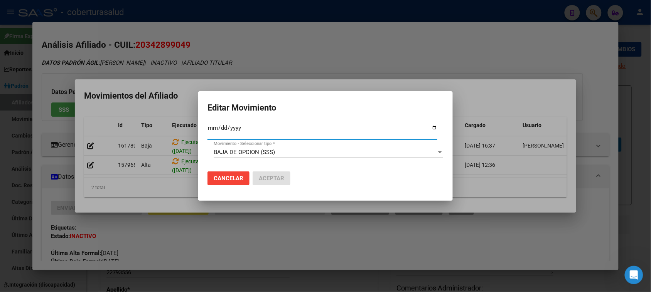
type input "[DATE]"
click at [264, 180] on span "Aceptar" at bounding box center [271, 178] width 25 height 7
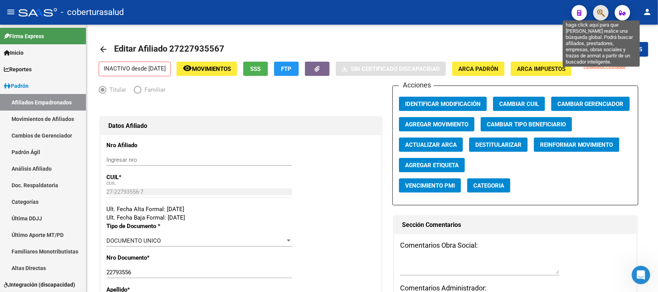
click at [600, 12] on icon "button" at bounding box center [601, 12] width 8 height 9
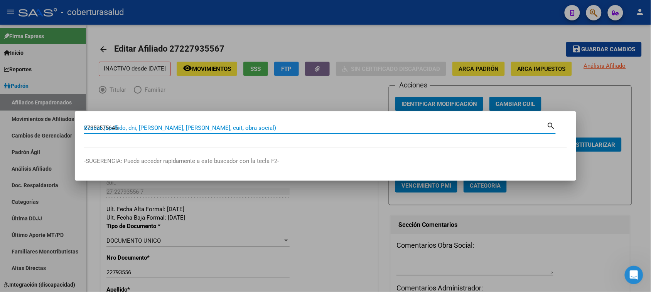
type input "27352575645"
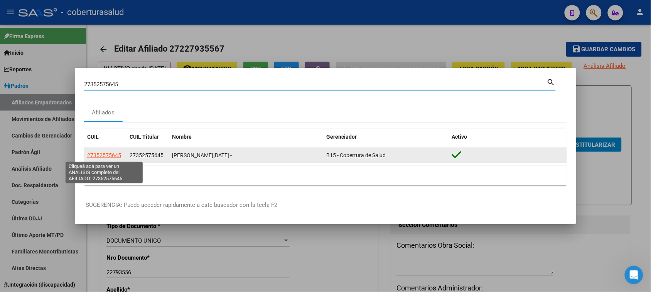
click at [106, 153] on span "27352575645" at bounding box center [104, 155] width 34 height 6
type textarea "27352575645"
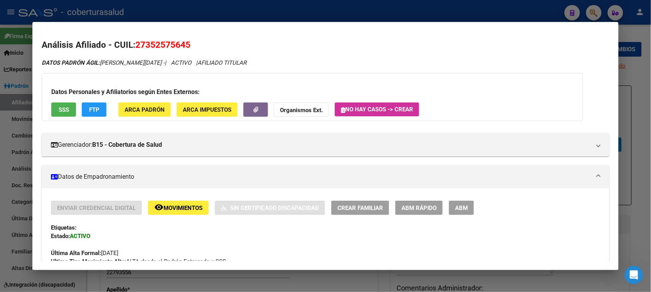
click at [472, 212] on div "Enviar Credencial Digital remove_red_eye Movimientos Sin Certificado Discapacid…" at bounding box center [325, 208] width 548 height 14
click at [465, 211] on button "ABM" at bounding box center [461, 208] width 25 height 14
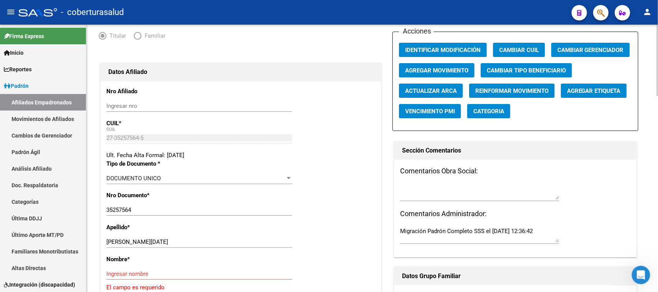
scroll to position [145, 0]
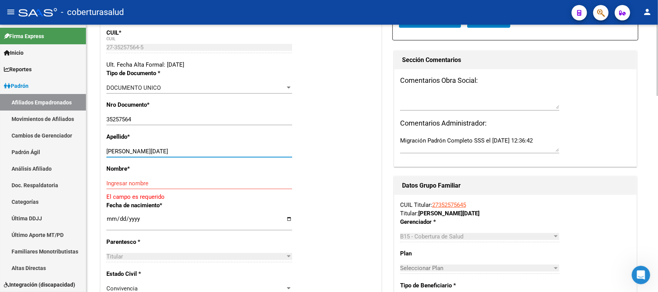
drag, startPoint x: 222, startPoint y: 149, endPoint x: 132, endPoint y: 149, distance: 90.6
click at [132, 149] on input "[PERSON_NAME][DATE]" at bounding box center [199, 151] width 186 height 7
type input "[PERSON_NAME]"
click at [137, 184] on input "Ingresar nombre" at bounding box center [199, 183] width 186 height 7
paste input "[PERSON_NAME][DATE]"
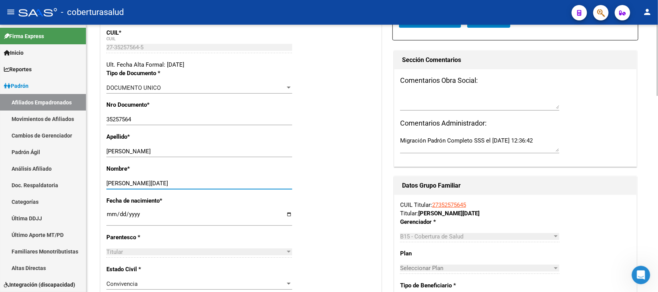
type input "[PERSON_NAME][DATE]"
click at [328, 182] on div "Nombre * [PERSON_NAME][DATE] nombre" at bounding box center [240, 181] width 269 height 32
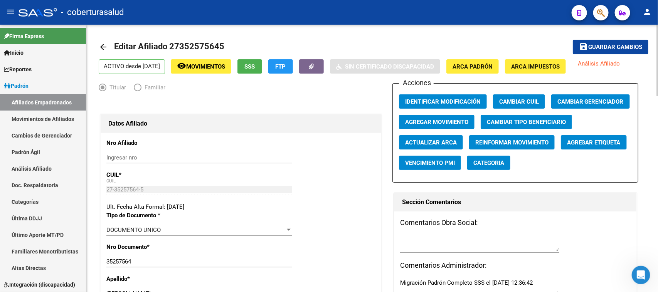
scroll to position [0, 0]
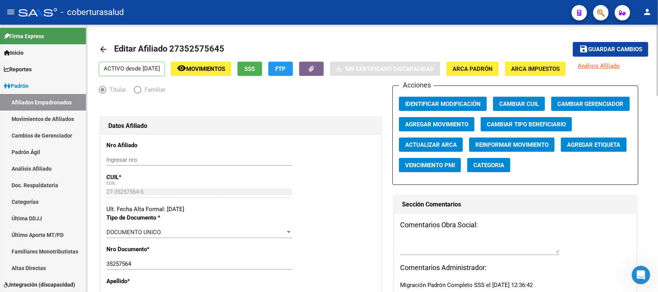
click at [451, 124] on span "Agregar Movimiento" at bounding box center [436, 124] width 63 height 7
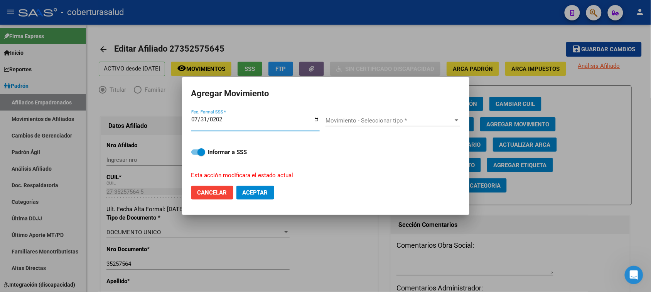
type input "[DATE]"
click at [355, 118] on span "Movimiento - Seleccionar tipo *" at bounding box center [389, 120] width 128 height 7
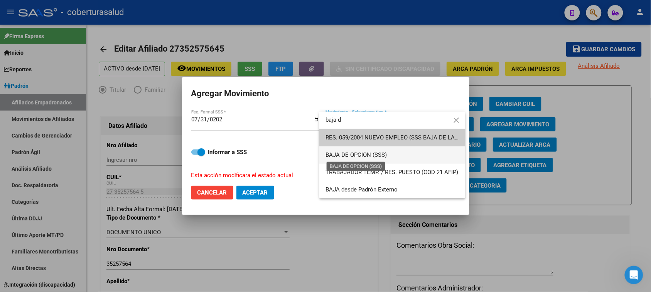
type input "baja d"
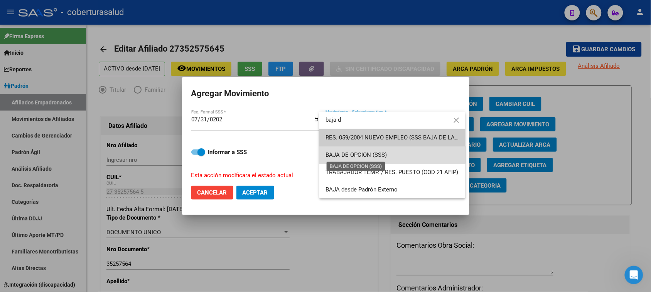
click at [366, 151] on span "BAJA DE OPCION (SSS)" at bounding box center [355, 154] width 61 height 7
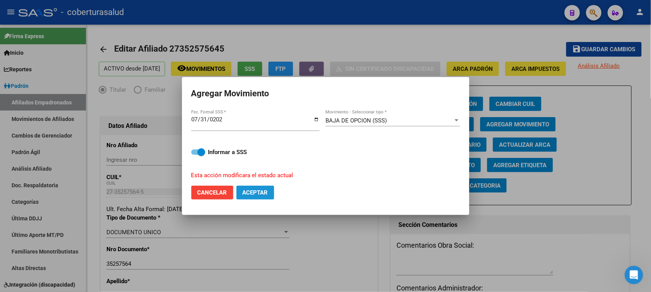
click at [263, 189] on span "Aceptar" at bounding box center [254, 192] width 25 height 7
checkbox input "false"
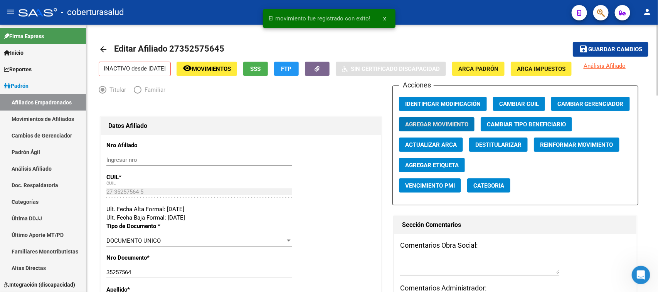
click at [621, 49] on span "Guardar cambios" at bounding box center [615, 49] width 54 height 7
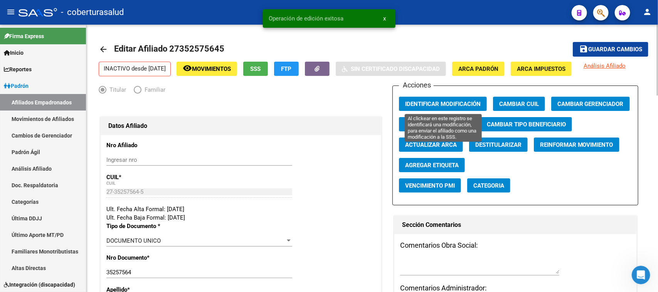
click at [440, 106] on span "Identificar Modificación" at bounding box center [443, 104] width 76 height 7
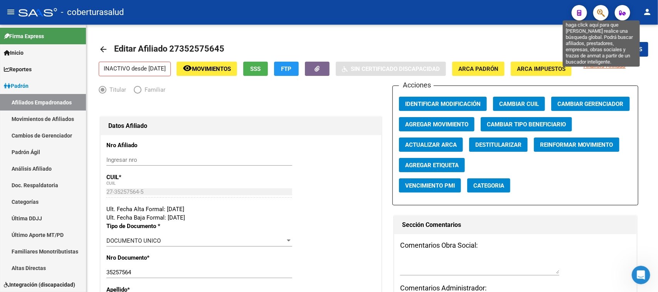
click at [604, 9] on icon "button" at bounding box center [601, 12] width 8 height 9
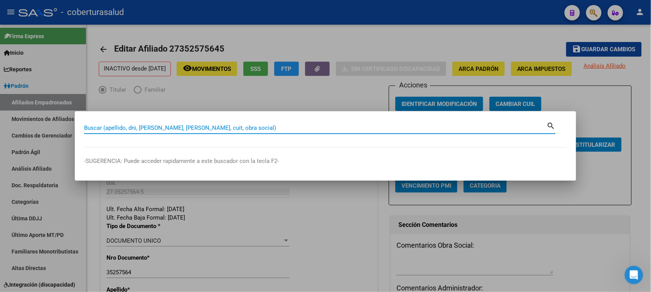
paste input "24252116628"
type input "25211662"
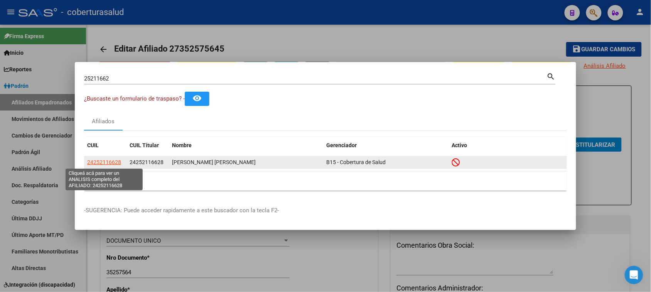
click at [106, 162] on span "24252116628" at bounding box center [104, 162] width 34 height 6
type textarea "24252116628"
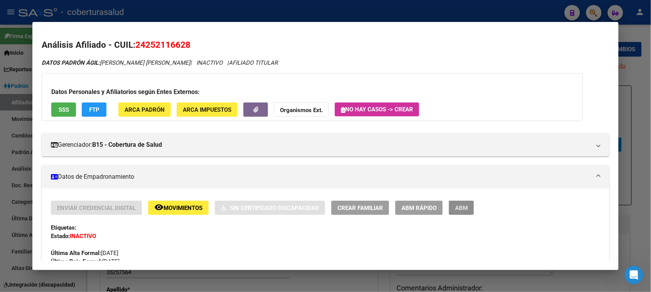
click at [455, 207] on span "ABM" at bounding box center [461, 208] width 13 height 7
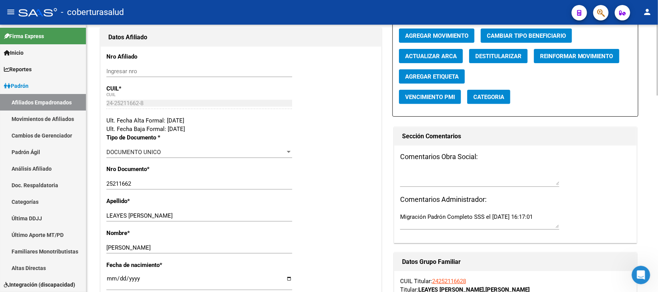
scroll to position [145, 0]
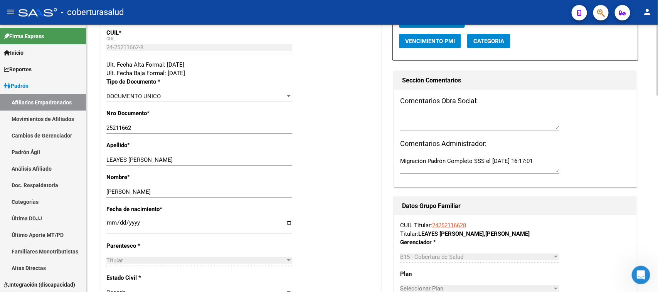
drag, startPoint x: 222, startPoint y: 163, endPoint x: 201, endPoint y: 153, distance: 22.9
click at [162, 161] on div "LEAYES [PERSON_NAME] apellido" at bounding box center [199, 160] width 186 height 12
drag, startPoint x: 220, startPoint y: 160, endPoint x: 129, endPoint y: 159, distance: 90.6
click at [129, 159] on input "LEAYES [PERSON_NAME]" at bounding box center [199, 159] width 186 height 7
type input "LEAYES"
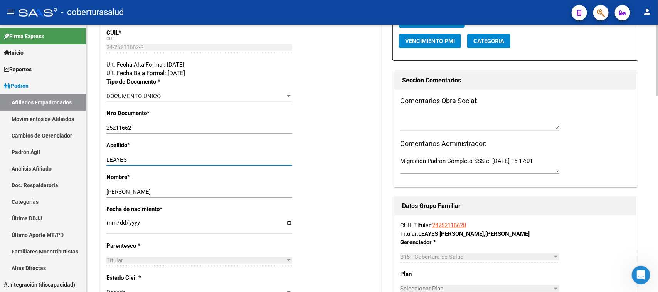
click at [351, 133] on div "Nro Documento * 25211662 Ingresar nro" at bounding box center [240, 125] width 269 height 32
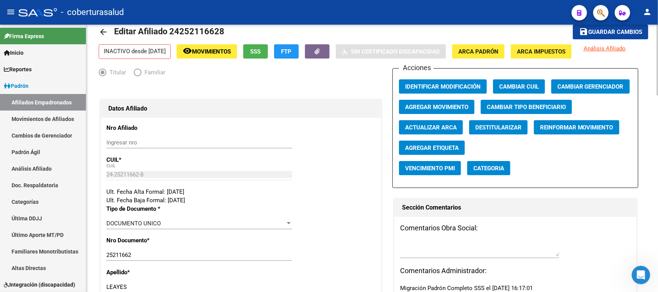
scroll to position [0, 0]
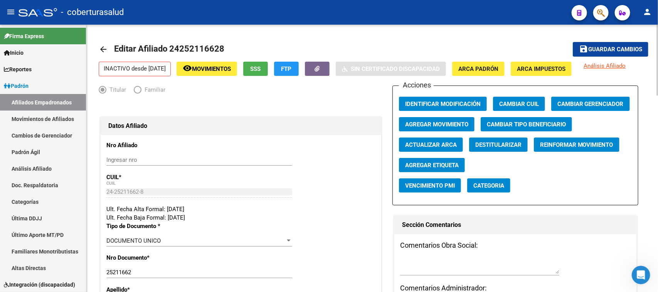
click at [615, 47] on span "Guardar cambios" at bounding box center [615, 49] width 54 height 7
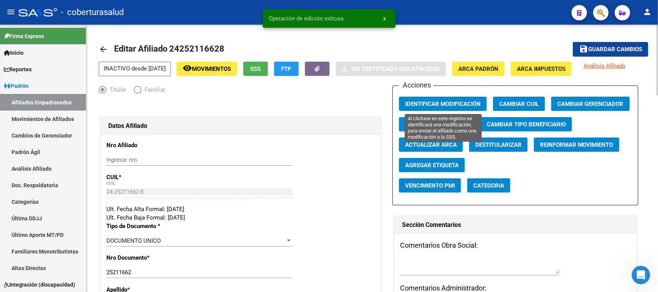
click at [455, 101] on span "Identificar Modificación" at bounding box center [443, 104] width 76 height 7
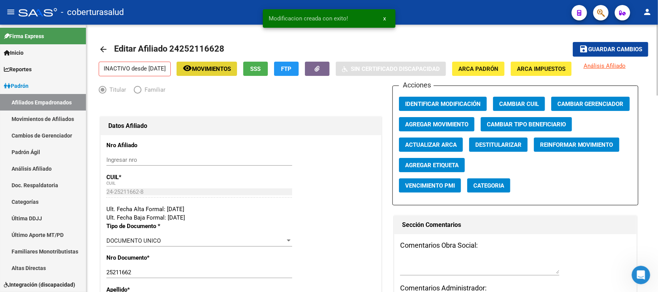
click at [222, 63] on button "remove_red_eye Movimientos" at bounding box center [206, 69] width 61 height 14
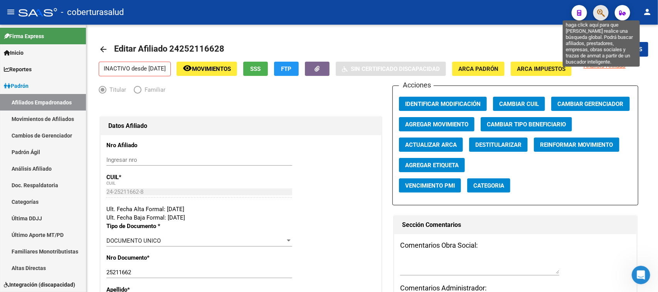
click at [602, 16] on icon "button" at bounding box center [601, 12] width 8 height 9
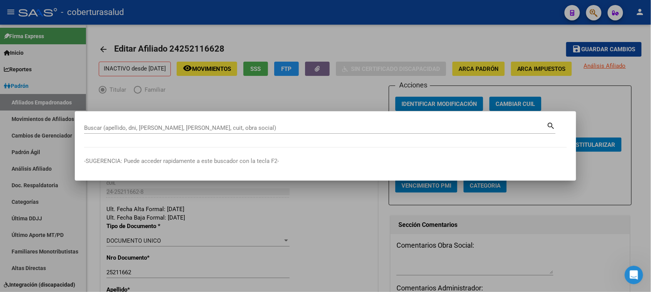
paste input "20350444344"
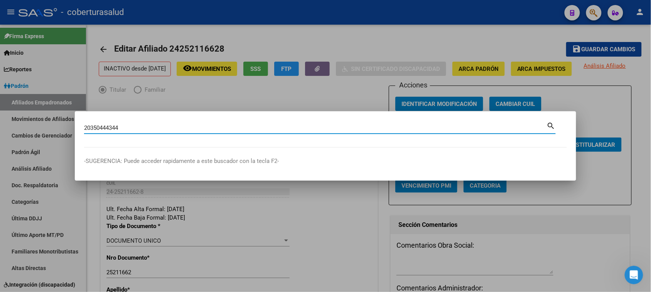
type input "20350444344"
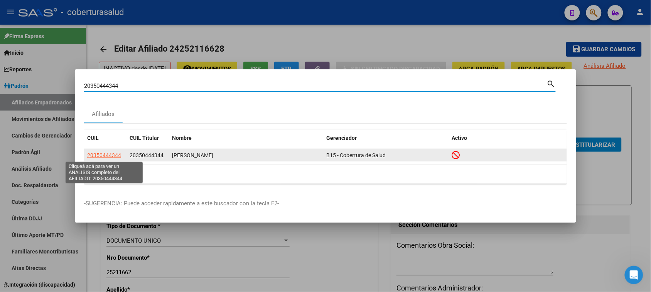
click at [108, 154] on span "20350444344" at bounding box center [104, 155] width 34 height 6
type textarea "20350444344"
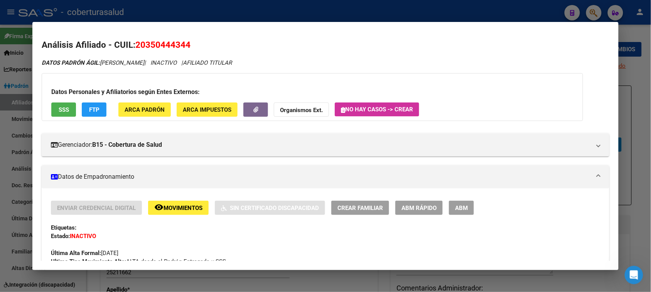
click at [163, 207] on span "Movimientos" at bounding box center [182, 208] width 39 height 7
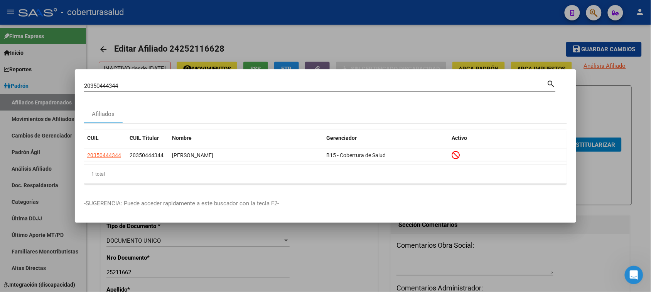
click at [162, 86] on input "20350444344" at bounding box center [315, 85] width 462 height 7
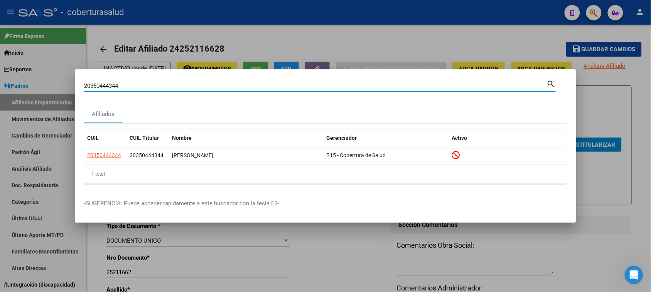
paste input "459547550"
type input "20459547550"
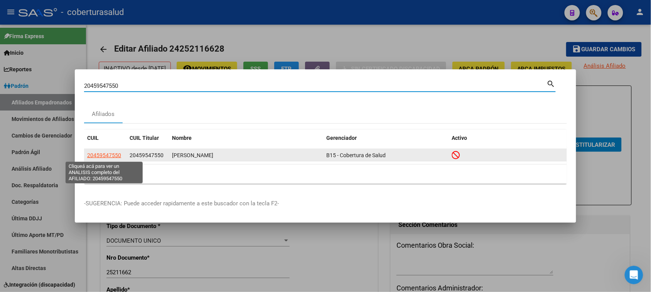
click at [112, 155] on span "20459547550" at bounding box center [104, 155] width 34 height 6
type textarea "20459547550"
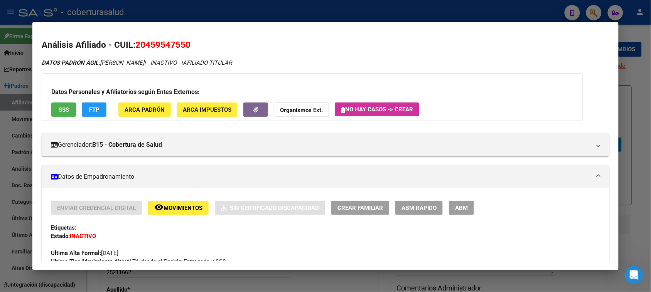
click at [187, 207] on span "Movimientos" at bounding box center [182, 208] width 39 height 7
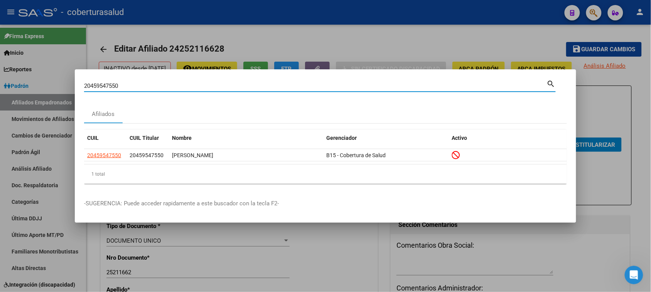
click at [148, 87] on input "20459547550" at bounding box center [315, 85] width 462 height 7
paste input "7359357023"
type input "27359357023"
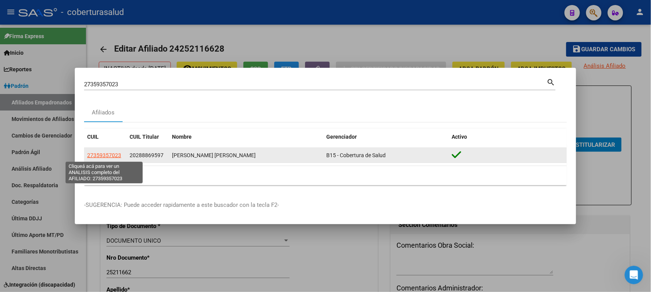
click at [97, 155] on span "27359357023" at bounding box center [104, 155] width 34 height 6
type textarea "27359357023"
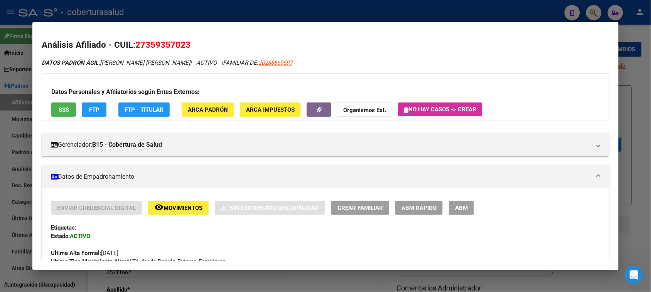
click at [464, 207] on span "ABM" at bounding box center [461, 208] width 13 height 7
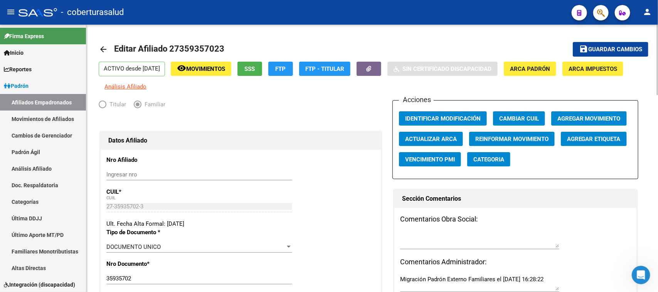
click at [598, 120] on span "Agregar Movimiento" at bounding box center [588, 118] width 63 height 7
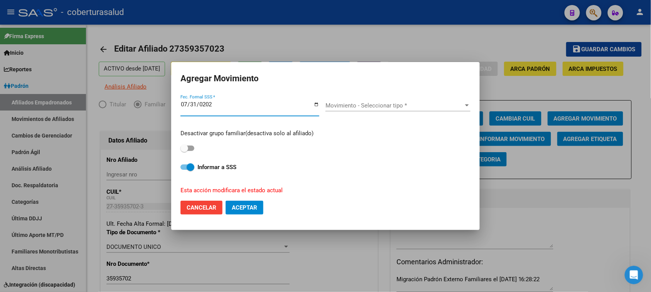
type input "[DATE]"
click at [366, 101] on div "Movimiento - Seleccionar tipo * Movimiento - Seleccionar tipo *" at bounding box center [397, 106] width 145 height 12
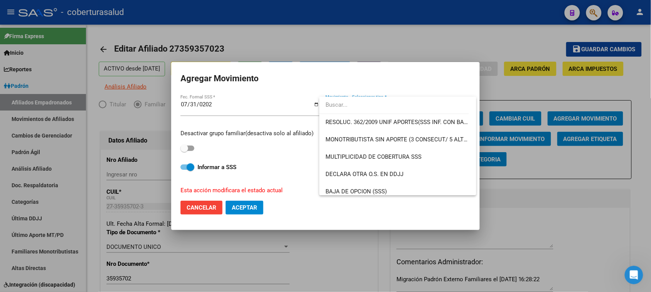
scroll to position [245, 0]
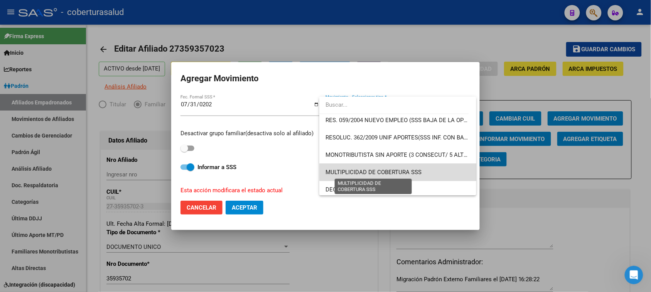
click at [399, 172] on span "MULTIPLICIDAD DE COBERTURA SSS" at bounding box center [373, 172] width 96 height 7
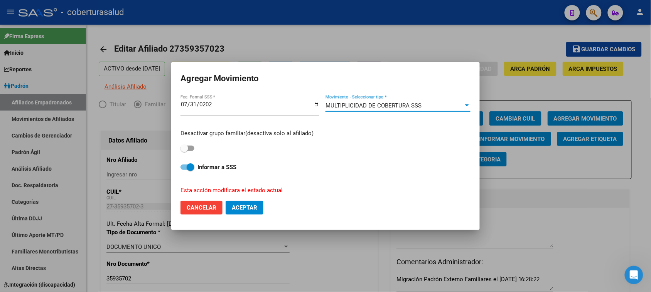
click at [461, 101] on div "MULTIPLICIDAD DE COBERTURA SSS Movimiento - Seleccionar tipo *" at bounding box center [397, 106] width 145 height 12
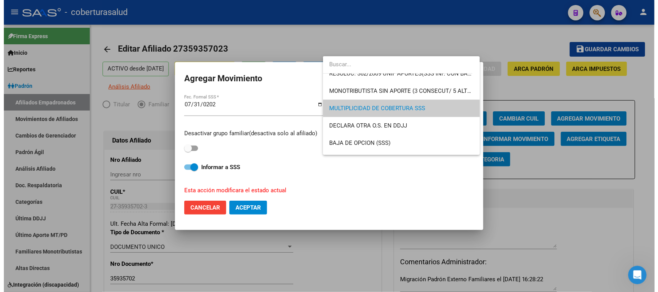
scroll to position [281, 0]
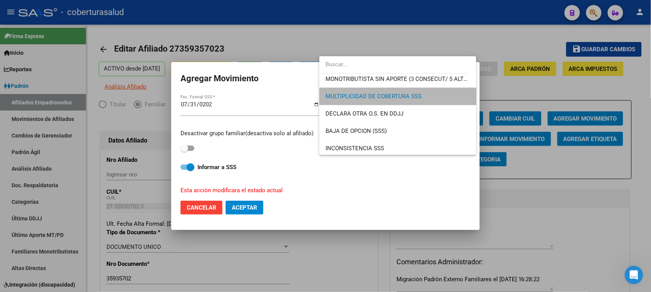
click at [435, 96] on span "MULTIPLICIDAD DE COBERTURA SSS" at bounding box center [397, 96] width 145 height 17
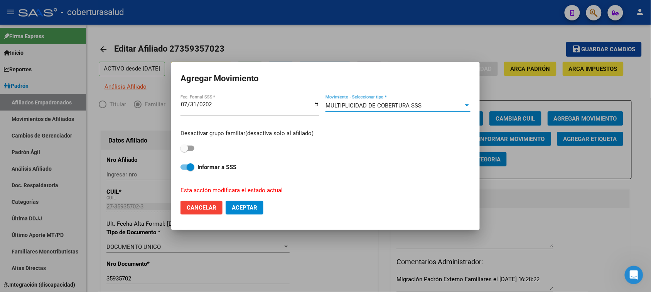
click at [183, 145] on span at bounding box center [184, 149] width 8 height 8
click at [184, 151] on input "checkbox" at bounding box center [184, 151] width 0 height 0
checkbox input "true"
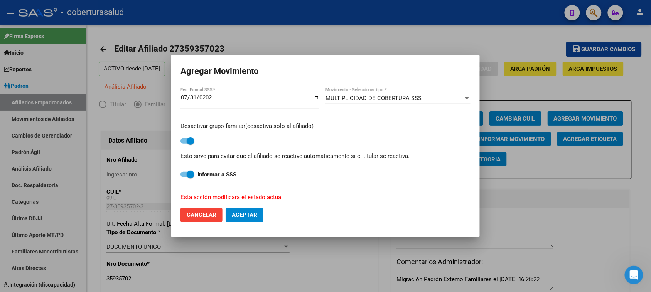
click at [239, 216] on span "Aceptar" at bounding box center [244, 215] width 25 height 7
checkbox input "false"
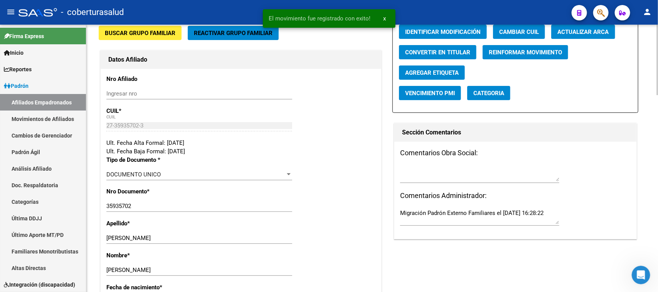
scroll to position [0, 0]
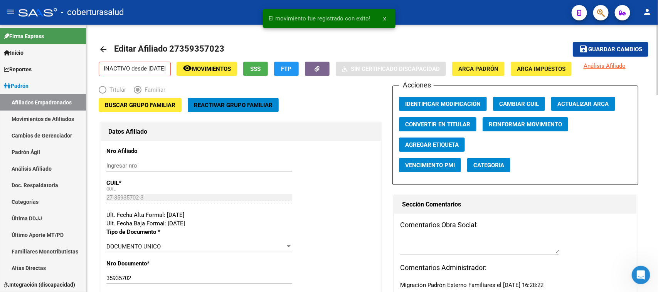
click at [631, 41] on mat-toolbar-row "save Guardar cambios" at bounding box center [591, 49] width 115 height 25
click at [632, 50] on span "Guardar cambios" at bounding box center [615, 49] width 54 height 7
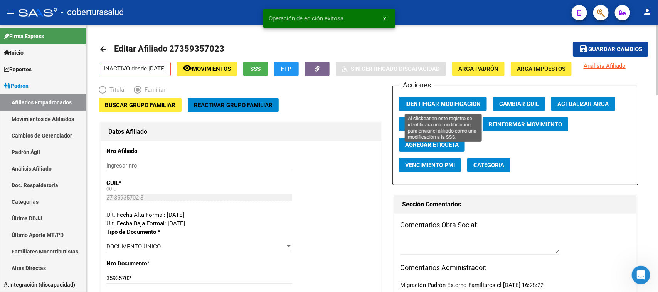
click at [462, 102] on span "Identificar Modificación" at bounding box center [443, 104] width 76 height 7
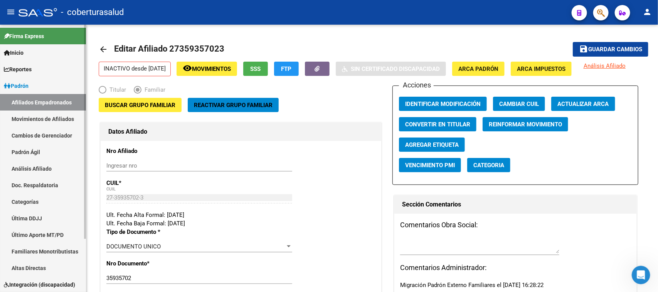
click at [22, 97] on link "Afiliados Empadronados" at bounding box center [43, 102] width 86 height 17
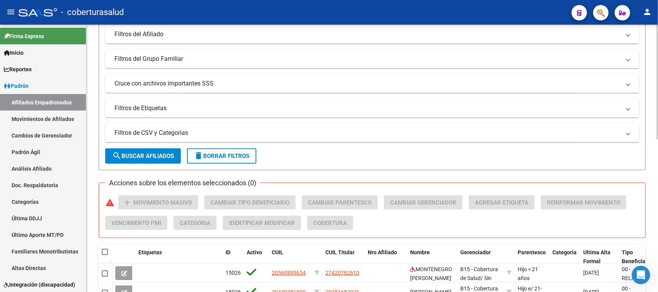
scroll to position [145, 0]
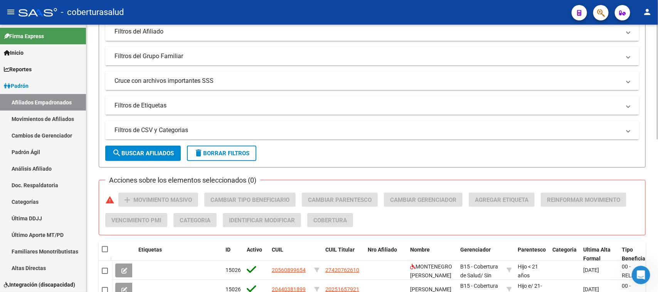
click at [175, 128] on mat-panel-title "Filtros de CSV y Categorias" at bounding box center [367, 130] width 506 height 8
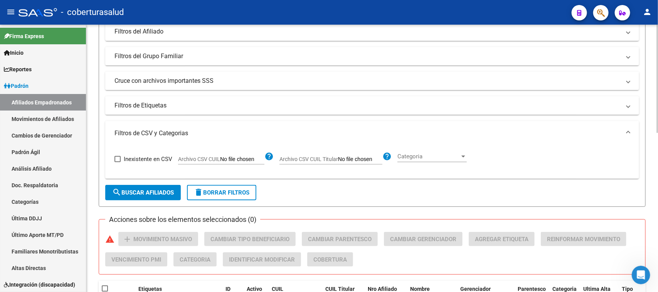
click at [228, 153] on app-file-filter "Archivo CSV CUIL help" at bounding box center [226, 158] width 96 height 12
click at [232, 158] on input "Archivo CSV CUIL" at bounding box center [242, 159] width 44 height 7
type input "C:\fakepath\Libro3.csv"
click at [151, 185] on button "search Buscar Afiliados" at bounding box center [143, 192] width 76 height 15
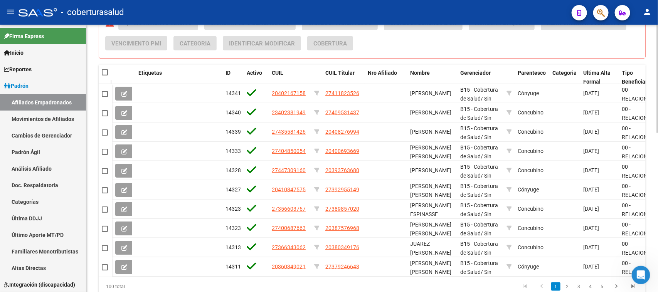
scroll to position [299, 0]
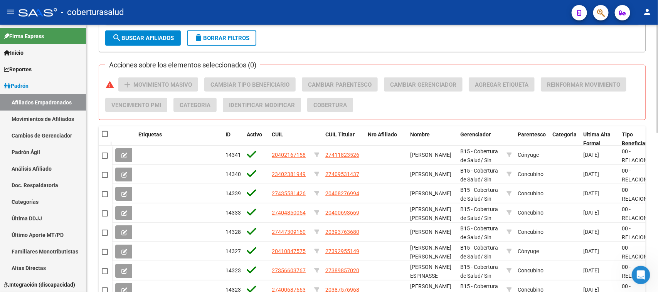
click at [105, 135] on span at bounding box center [105, 134] width 6 height 6
click at [105, 137] on input "checkbox" at bounding box center [104, 137] width 0 height 0
checkbox input "true"
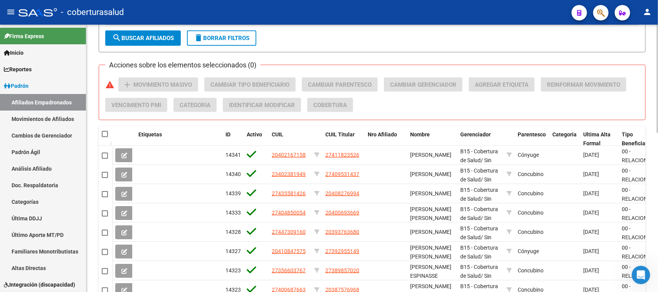
checkbox input "true"
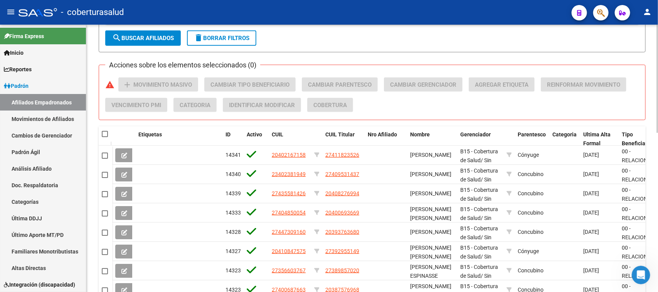
checkbox input "true"
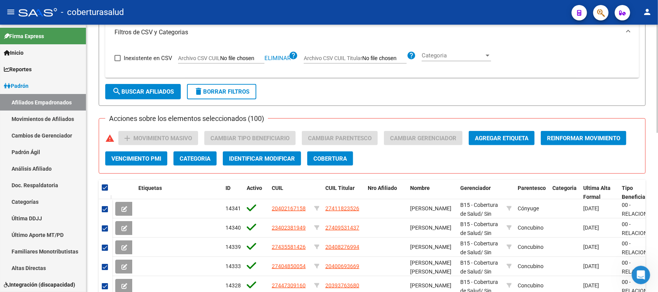
scroll to position [155, 0]
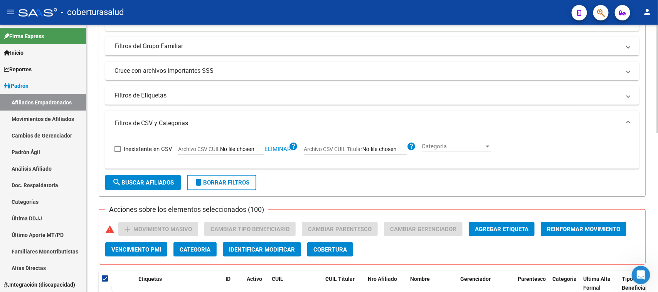
click at [445, 148] on span "Categoria" at bounding box center [453, 146] width 62 height 7
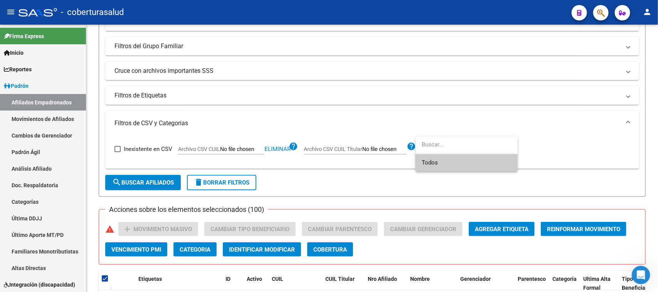
click at [444, 148] on input "dropdown search" at bounding box center [464, 144] width 99 height 17
click at [442, 160] on span "Todos" at bounding box center [467, 162] width 90 height 17
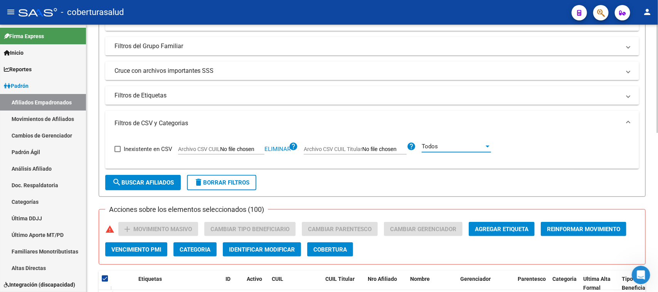
click at [141, 179] on span "search Buscar Afiliados" at bounding box center [143, 182] width 62 height 7
checkbox input "false"
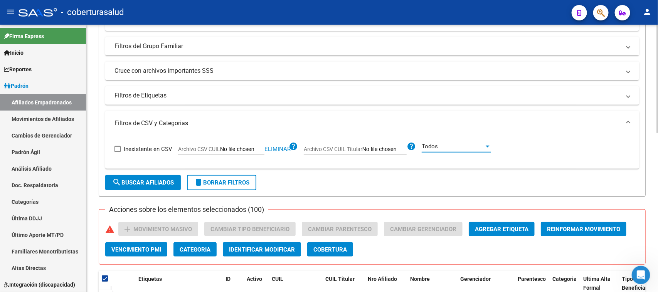
checkbox input "false"
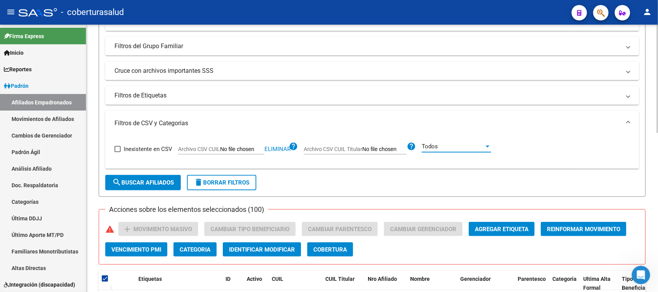
checkbox input "false"
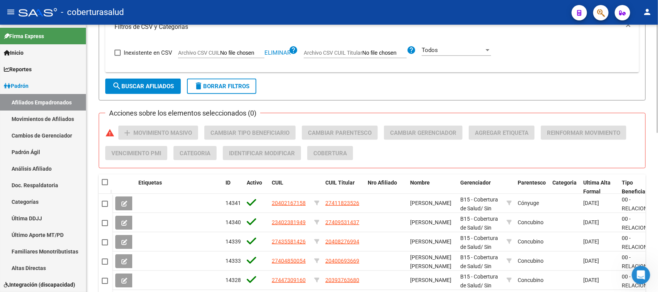
click at [108, 183] on div at bounding box center [105, 182] width 7 height 8
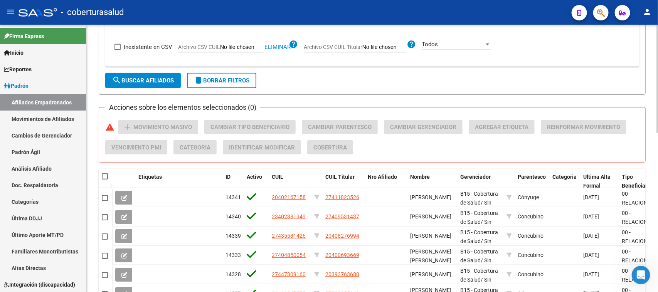
scroll to position [251, 0]
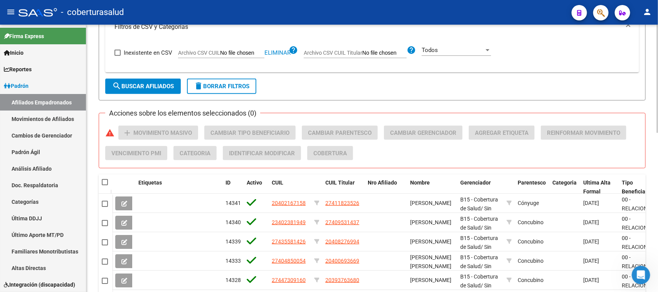
click at [106, 183] on span at bounding box center [105, 182] width 6 height 6
click at [105, 185] on input "checkbox" at bounding box center [104, 185] width 0 height 0
checkbox input "true"
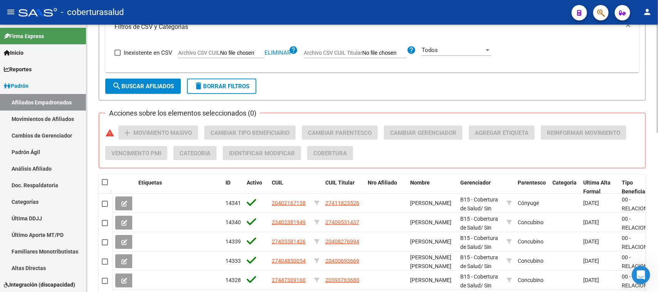
checkbox input "true"
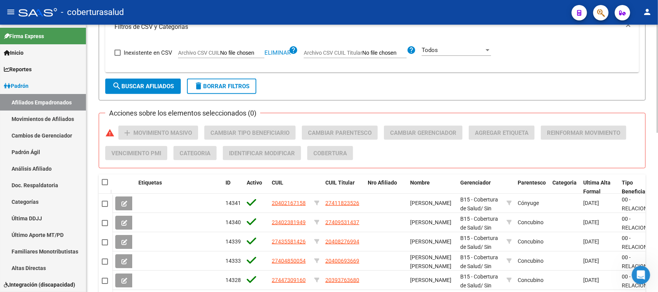
checkbox input "true"
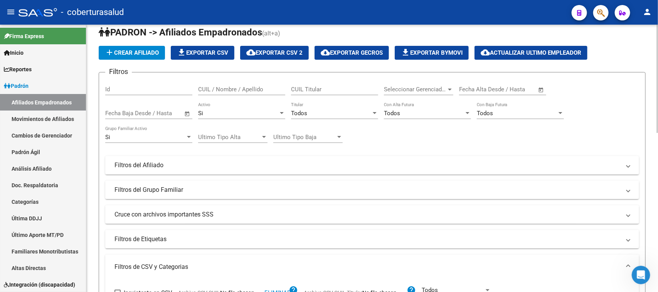
scroll to position [0, 0]
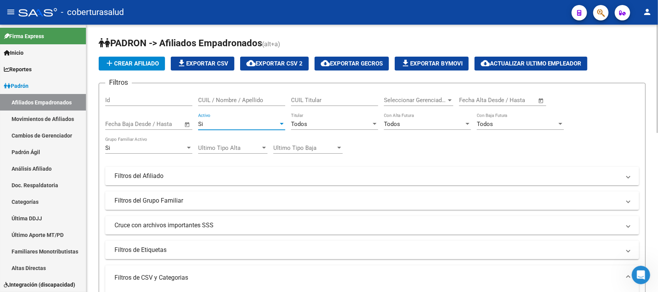
click at [250, 121] on div "Si" at bounding box center [238, 124] width 80 height 7
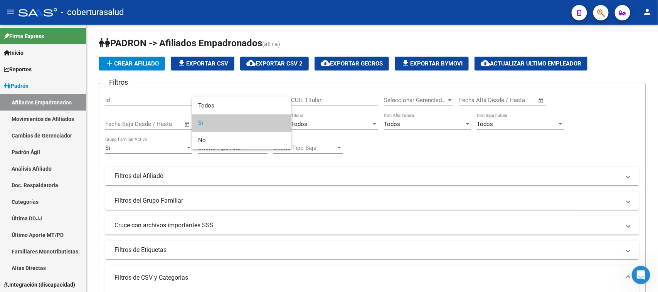
click at [380, 166] on div at bounding box center [329, 146] width 658 height 292
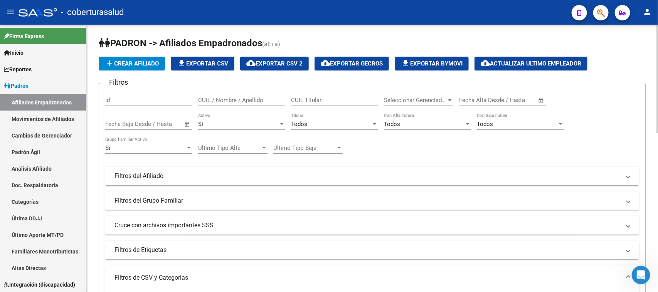
click at [314, 118] on div "Todos Titular" at bounding box center [334, 121] width 87 height 17
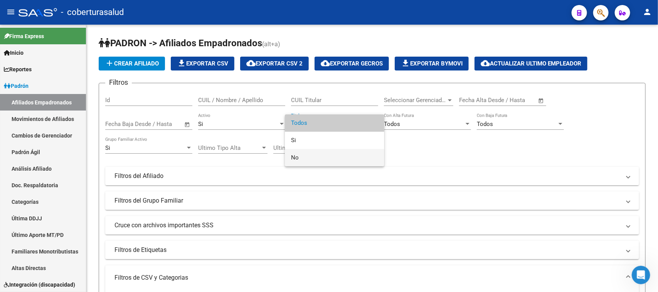
click at [308, 161] on span "No" at bounding box center [334, 157] width 87 height 17
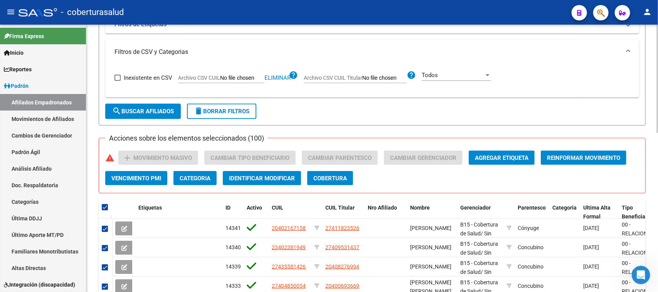
scroll to position [241, 0]
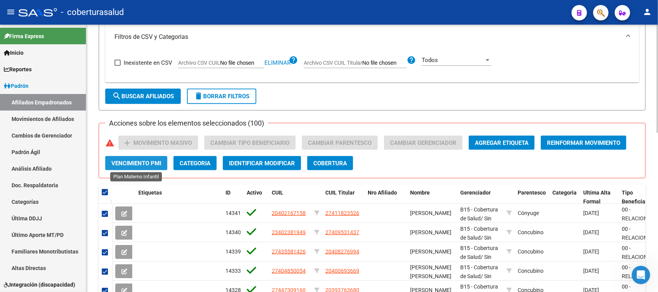
click at [151, 160] on span "Vencimiento PMI" at bounding box center [136, 163] width 50 height 7
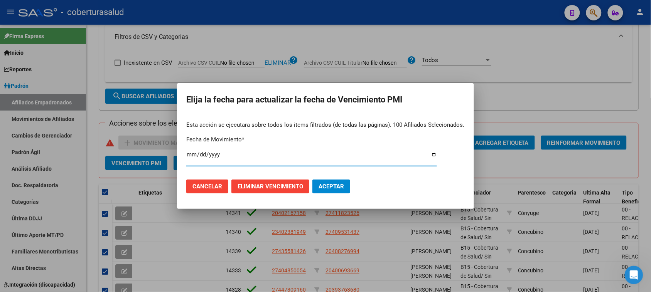
click at [197, 185] on span "Cancelar" at bounding box center [207, 186] width 30 height 7
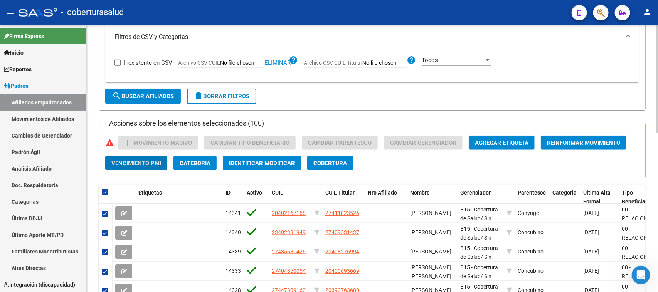
click at [144, 95] on span "search Buscar Afiliados" at bounding box center [143, 96] width 62 height 7
checkbox input "false"
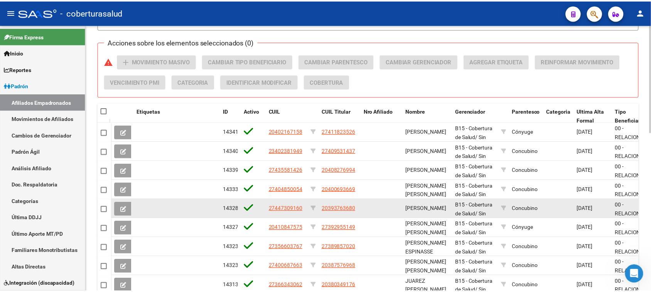
scroll to position [203, 0]
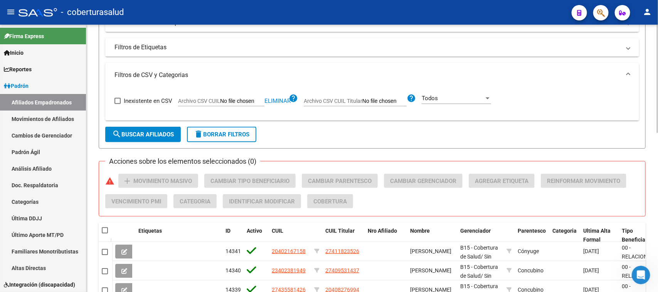
click at [107, 227] on mat-checkbox at bounding box center [105, 231] width 6 height 8
click at [109, 230] on span at bounding box center [110, 230] width 3 height 15
click at [107, 228] on span at bounding box center [105, 230] width 6 height 6
click at [105, 234] on input "checkbox" at bounding box center [104, 234] width 0 height 0
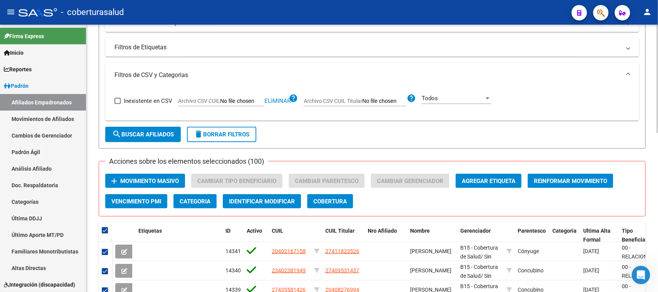
click at [151, 178] on span "Movimiento Masivo" at bounding box center [149, 181] width 59 height 7
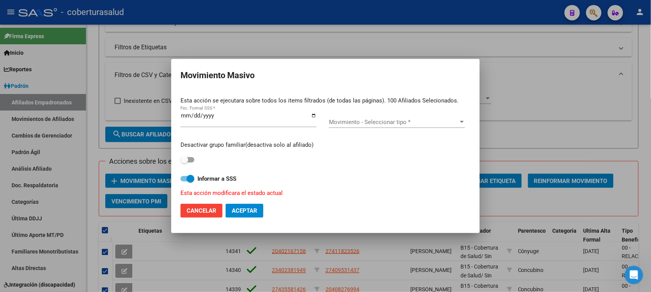
click at [367, 118] on div "Movimiento - Seleccionar tipo * Movimiento - Seleccionar tipo *" at bounding box center [397, 122] width 136 height 12
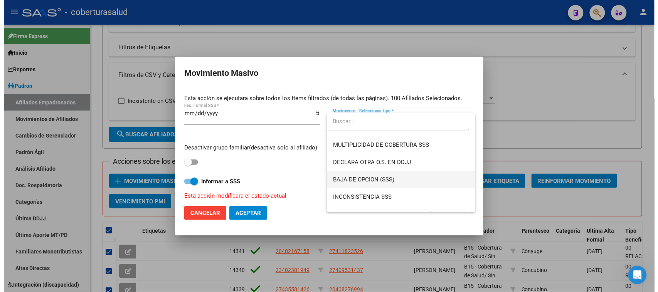
scroll to position [241, 0]
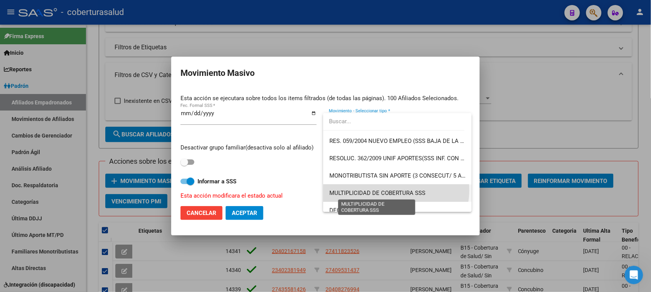
click at [395, 190] on span "MULTIPLICIDAD DE COBERTURA SSS" at bounding box center [377, 193] width 96 height 7
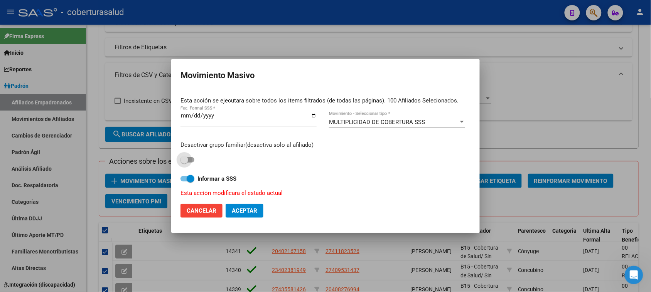
click at [190, 161] on span at bounding box center [187, 159] width 14 height 5
click at [184, 163] on input "checkbox" at bounding box center [184, 163] width 0 height 0
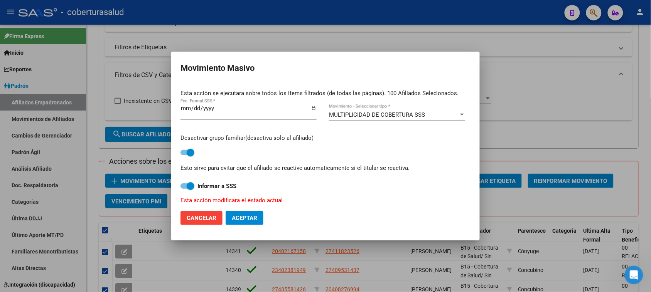
click at [240, 223] on button "Aceptar" at bounding box center [244, 218] width 38 height 14
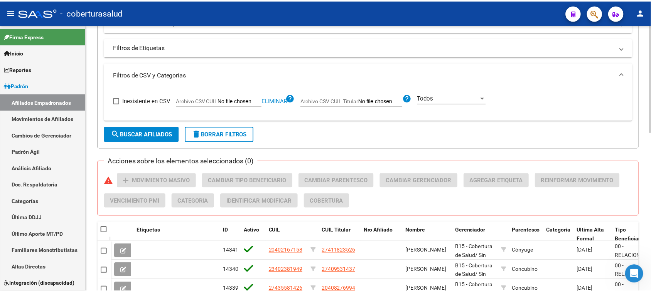
scroll to position [155, 0]
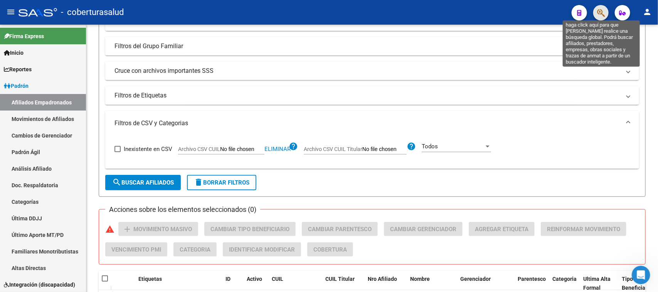
click at [600, 11] on icon "button" at bounding box center [601, 12] width 8 height 9
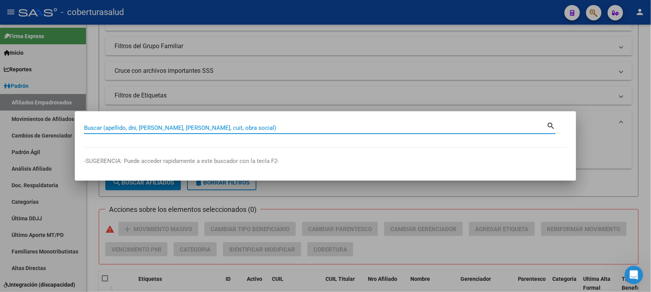
paste input "20205445200"
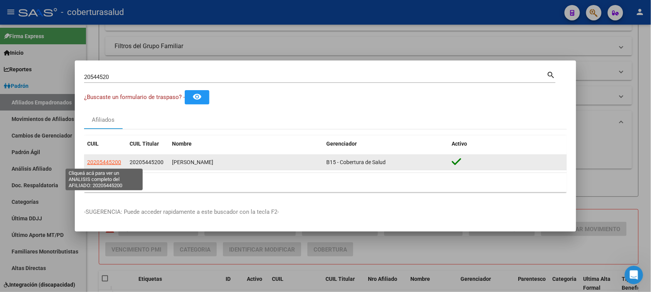
click at [114, 161] on span "20205445200" at bounding box center [104, 162] width 34 height 6
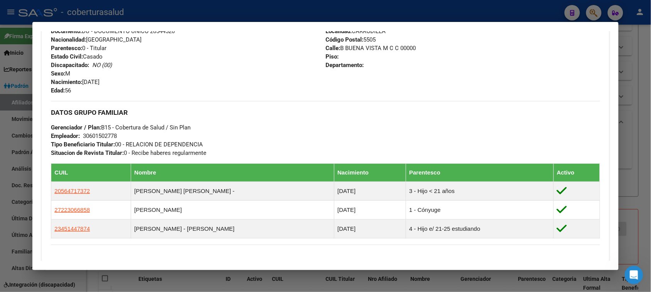
scroll to position [385, 0]
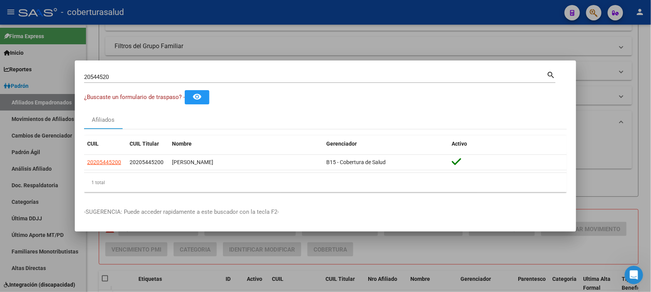
drag, startPoint x: 197, startPoint y: 77, endPoint x: 0, endPoint y: 74, distance: 196.6
click at [0, 74] on div "20544520 Buscar (apellido, dni, cuil, nro traspaso, cuit, obra social) search ¿…" at bounding box center [325, 146] width 651 height 292
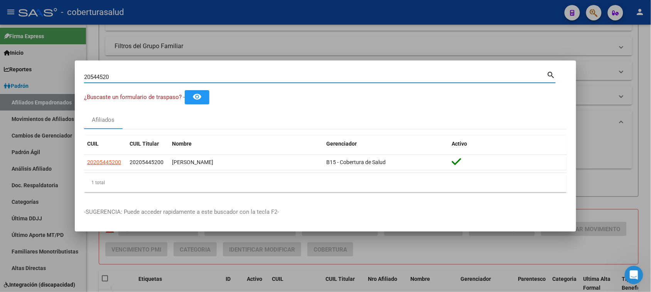
paste input "225363863"
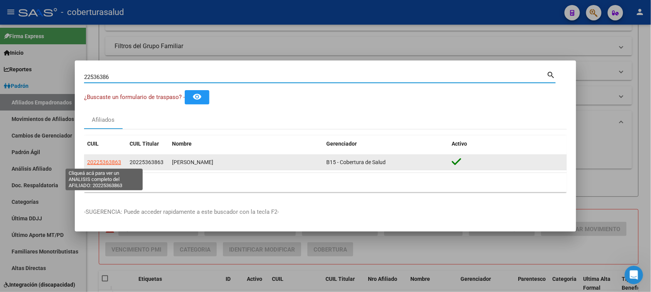
click at [104, 161] on span "20225363863" at bounding box center [104, 162] width 34 height 6
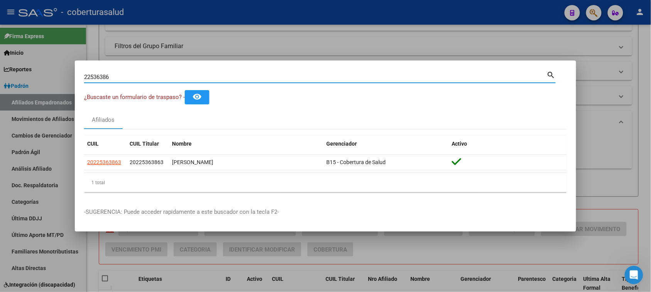
click at [185, 79] on input "22536386" at bounding box center [315, 77] width 462 height 7
paste input "0234114760"
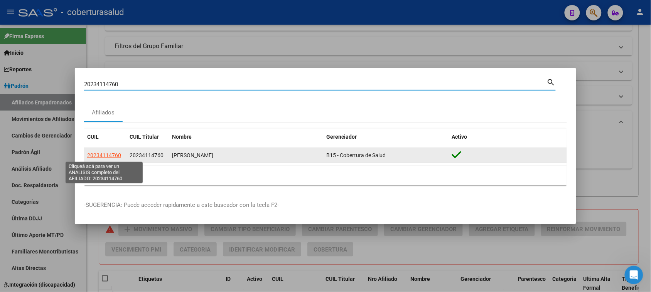
click at [110, 156] on span "20234114760" at bounding box center [104, 155] width 34 height 6
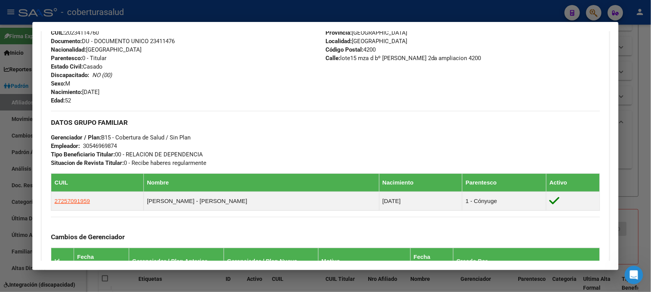
scroll to position [193, 0]
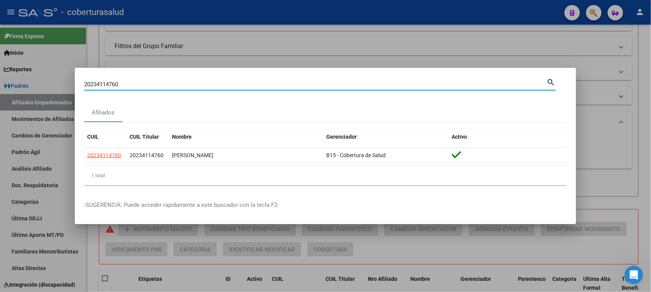
click at [187, 82] on input "20234114760" at bounding box center [315, 84] width 462 height 7
paste input "41140246"
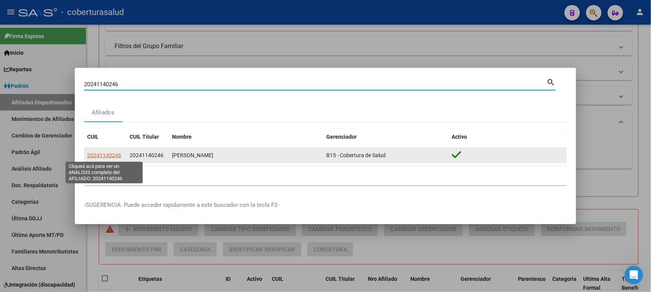
click at [102, 154] on span "20241140246" at bounding box center [104, 155] width 34 height 6
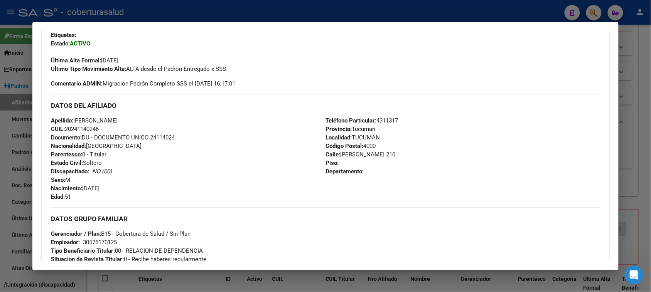
click at [93, 127] on span "CUIL: 20241140246" at bounding box center [75, 129] width 48 height 7
copy span "20241140246"
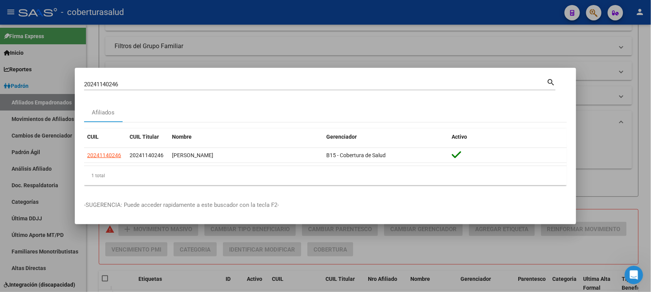
click at [159, 84] on input "20241140246" at bounding box center [315, 84] width 462 height 7
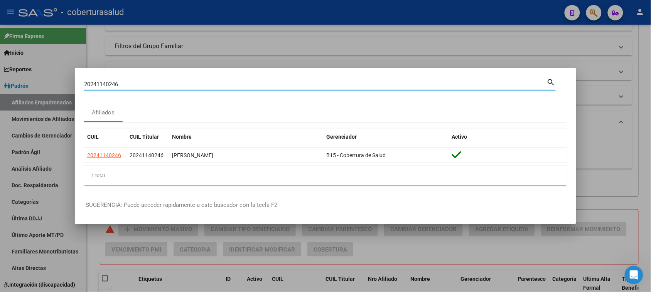
click at [159, 84] on input "20241140246" at bounding box center [315, 84] width 462 height 7
paste input "31585455"
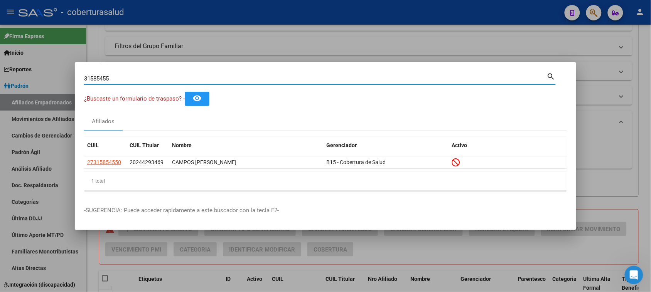
click at [188, 79] on input "31585455" at bounding box center [315, 78] width 462 height 7
paste input "20245536144"
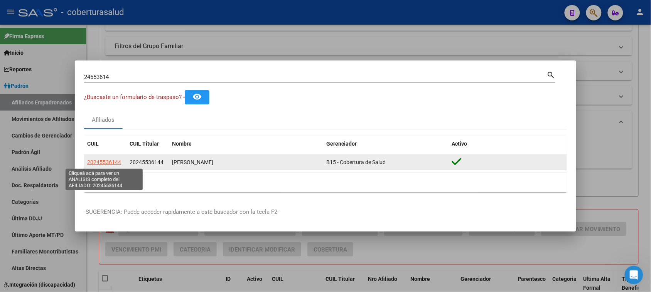
click at [109, 161] on span "20245536144" at bounding box center [104, 162] width 34 height 6
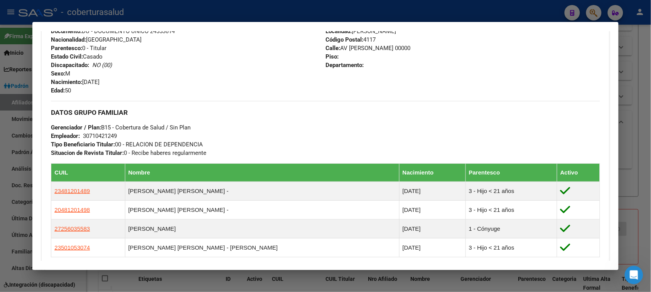
scroll to position [385, 0]
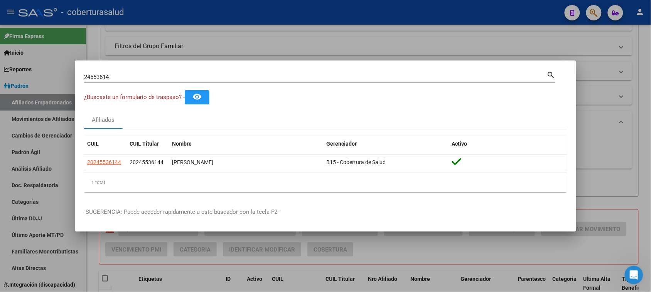
click at [239, 78] on input "24553614" at bounding box center [315, 77] width 462 height 7
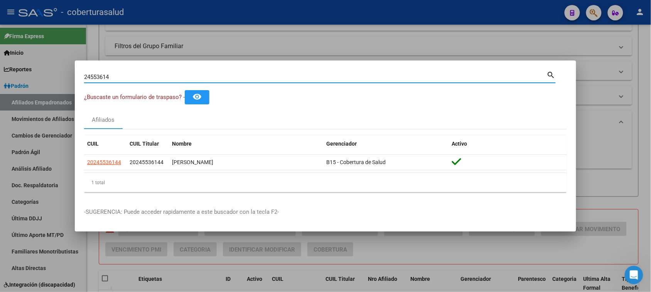
click at [239, 78] on input "24553614" at bounding box center [315, 77] width 462 height 7
paste input "026697970"
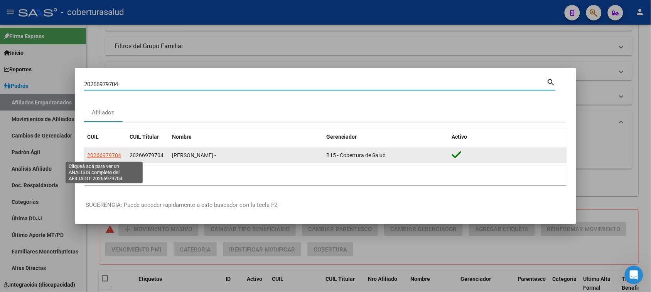
click at [99, 158] on span "20266979704" at bounding box center [104, 155] width 34 height 6
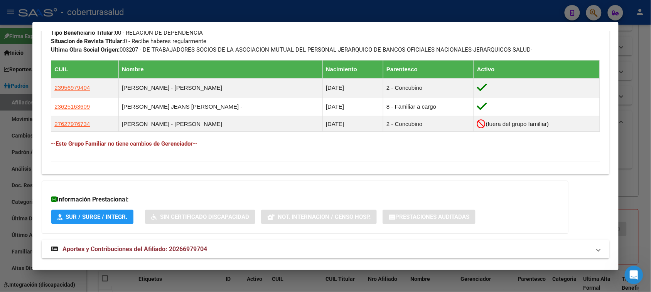
scroll to position [427, 0]
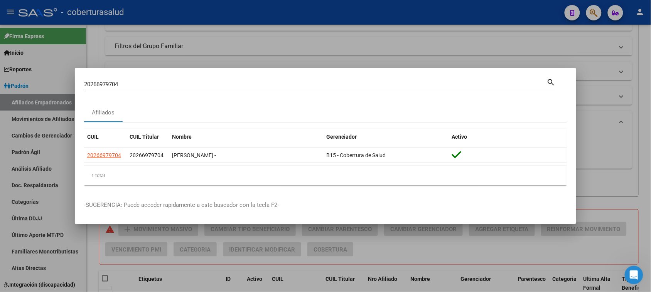
click at [231, 87] on input "20266979704" at bounding box center [315, 84] width 462 height 7
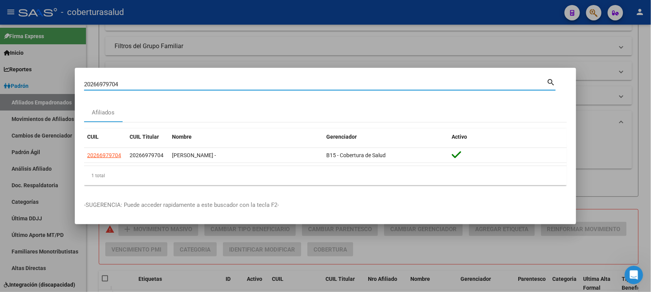
click at [231, 87] on input "20266979704" at bounding box center [315, 84] width 462 height 7
paste input "7563331"
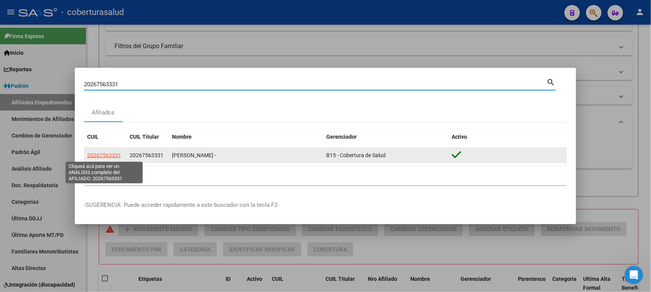
click at [110, 156] on span "20267563331" at bounding box center [104, 155] width 34 height 6
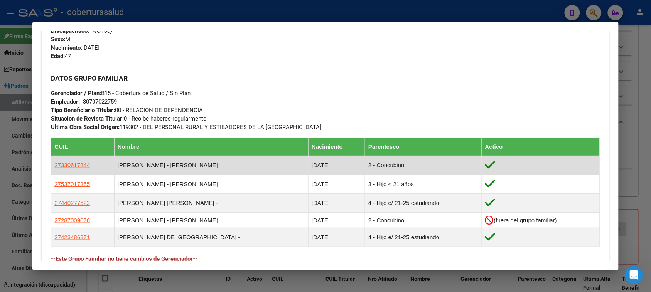
scroll to position [337, 0]
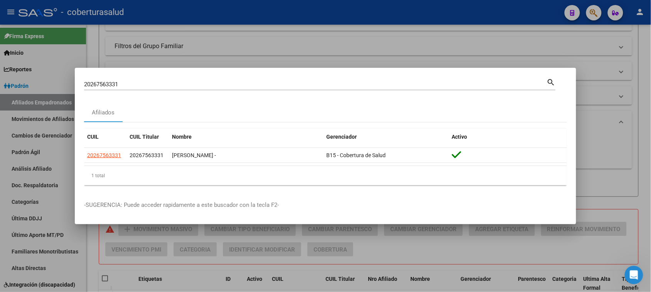
click at [257, 81] on input "20267563331" at bounding box center [315, 84] width 462 height 7
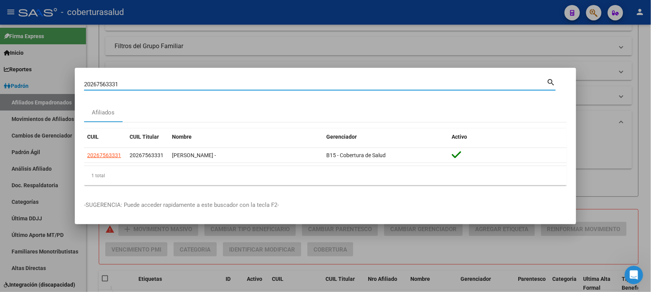
click at [257, 81] on input "20267563331" at bounding box center [315, 84] width 462 height 7
paste input "340110316"
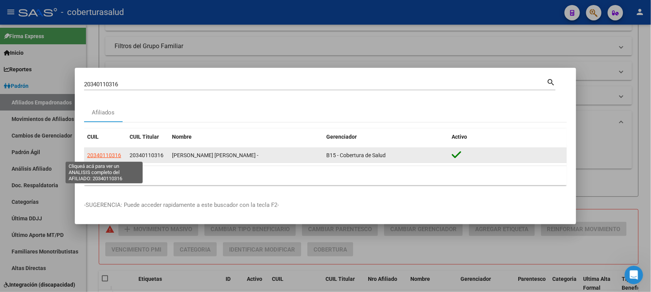
click at [103, 155] on span "20340110316" at bounding box center [104, 155] width 34 height 6
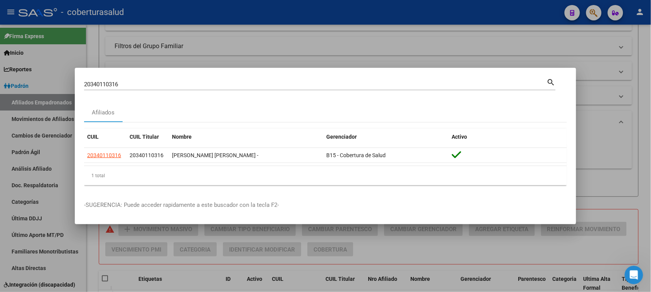
click at [227, 87] on input "20340110316" at bounding box center [315, 84] width 462 height 7
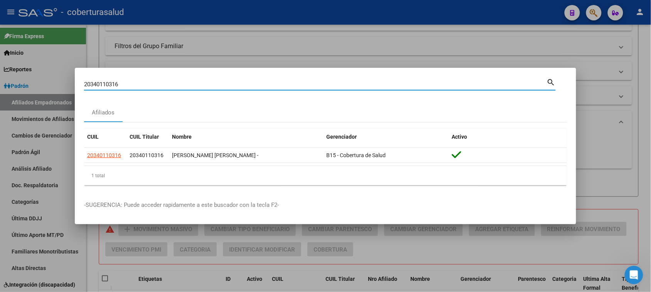
click at [227, 87] on input "20340110316" at bounding box center [315, 84] width 462 height 7
paste input "77257872"
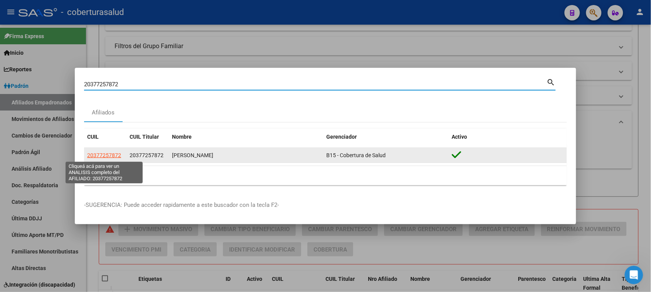
click at [107, 155] on span "20377257872" at bounding box center [104, 155] width 34 height 6
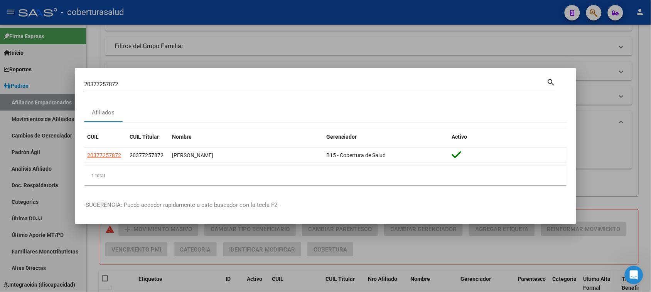
click at [214, 83] on input "20377257872" at bounding box center [315, 84] width 462 height 7
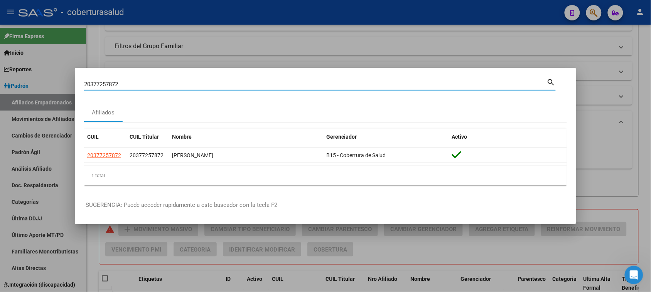
click at [214, 83] on input "20377257872" at bounding box center [315, 84] width 462 height 7
paste input "85563370"
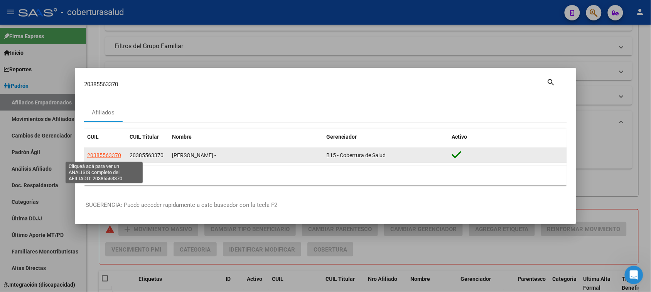
click at [116, 157] on span "20385563370" at bounding box center [104, 155] width 34 height 6
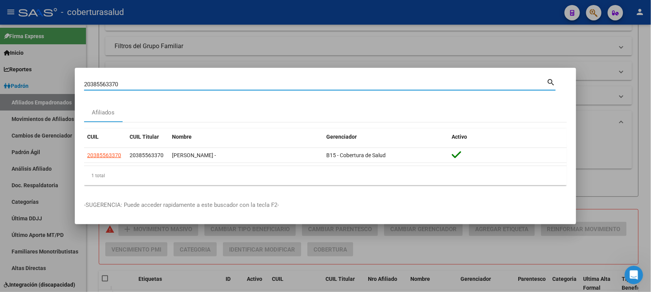
click at [148, 87] on input "20385563370" at bounding box center [315, 84] width 462 height 7
paste input "3163106809"
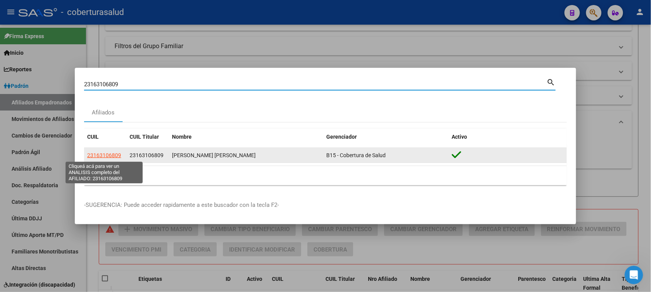
click at [103, 156] on span "23163106809" at bounding box center [104, 155] width 34 height 6
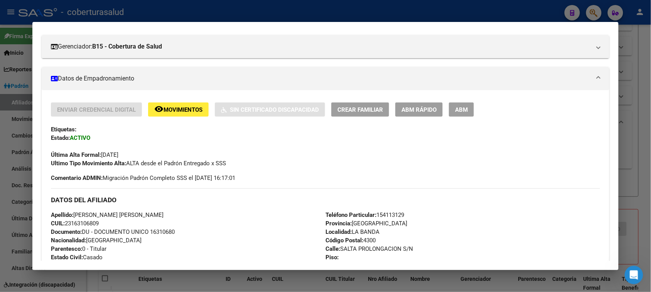
scroll to position [96, 0]
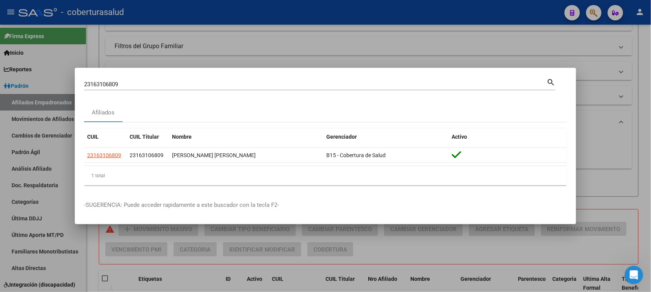
click at [204, 85] on input "23163106809" at bounding box center [315, 84] width 462 height 7
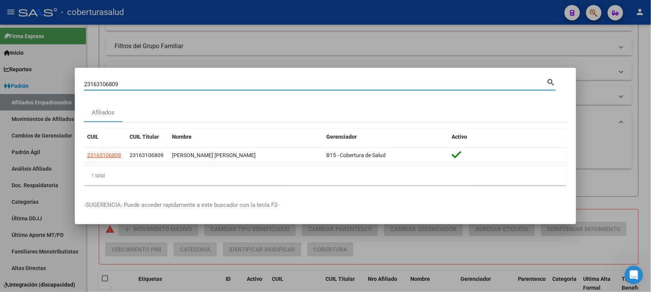
click at [204, 85] on input "23163106809" at bounding box center [315, 84] width 462 height 7
paste input "800411"
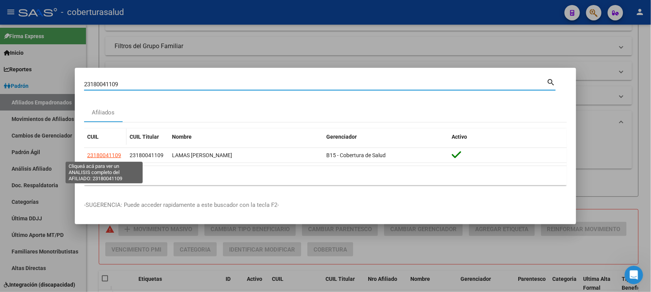
click at [107, 152] on span "23180041109" at bounding box center [104, 155] width 34 height 6
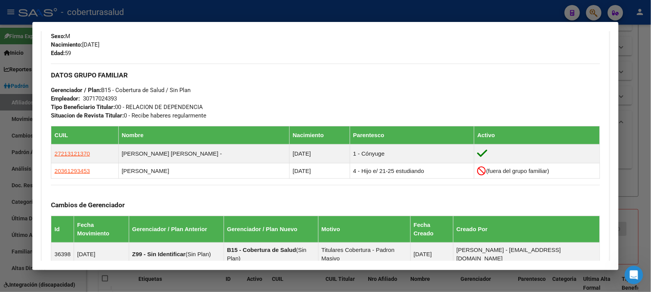
scroll to position [337, 0]
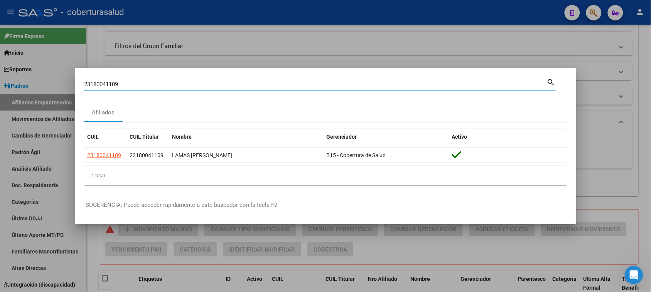
click at [200, 85] on input "23180041109" at bounding box center [315, 84] width 462 height 7
paste input "187427"
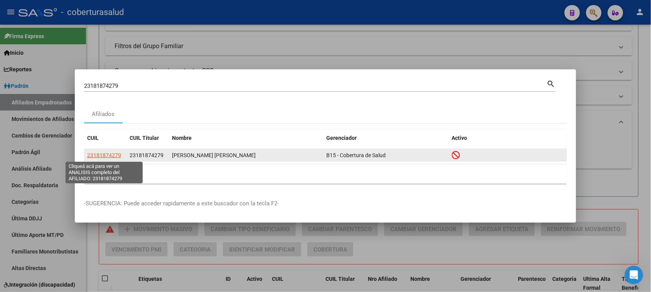
click at [118, 155] on span "23181874279" at bounding box center [104, 155] width 34 height 6
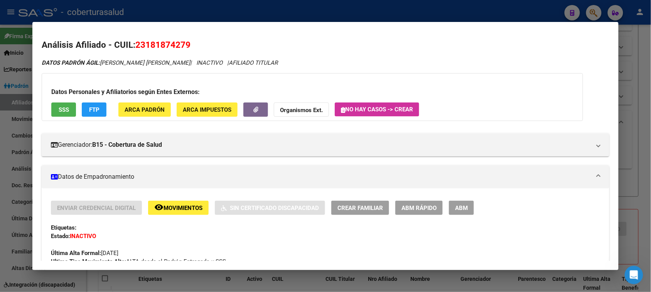
click at [180, 205] on span "Movimientos" at bounding box center [182, 208] width 39 height 7
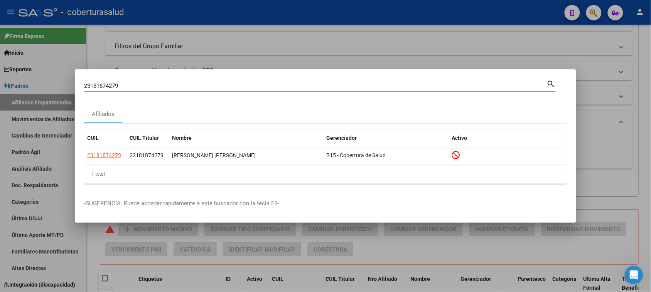
click at [143, 87] on input "23181874279" at bounding box center [315, 85] width 462 height 7
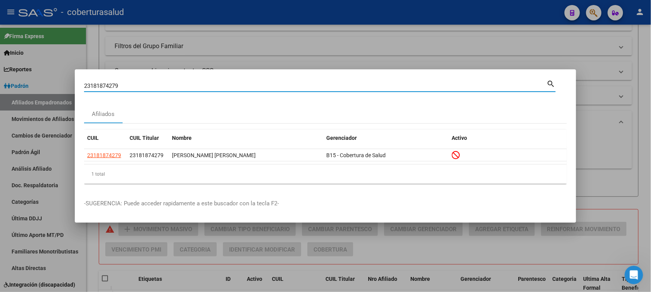
click at [143, 87] on input "23181874279" at bounding box center [315, 85] width 462 height 7
paste input "7213275777"
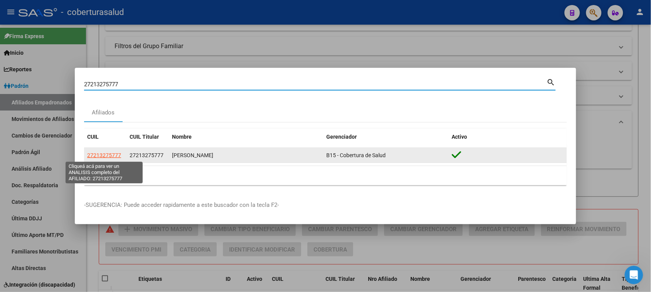
click at [111, 157] on span "27213275777" at bounding box center [104, 155] width 34 height 6
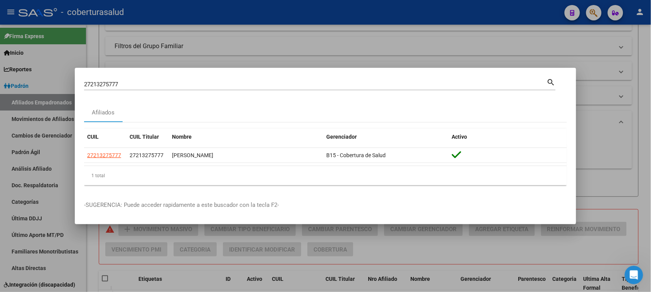
click at [146, 85] on input "27213275777" at bounding box center [315, 84] width 462 height 7
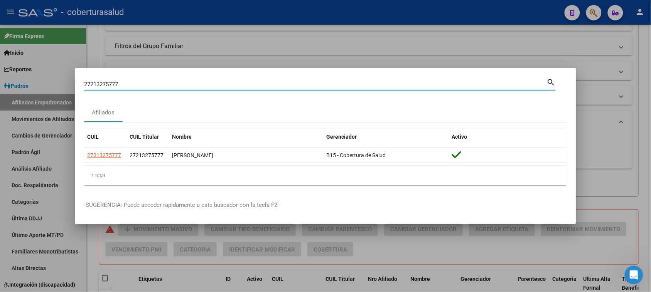
click at [146, 85] on input "27213275777" at bounding box center [315, 84] width 462 height 7
paste input "3926380"
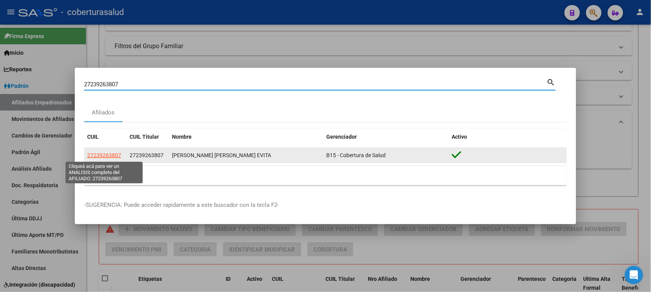
click at [112, 155] on span "27239263807" at bounding box center [104, 155] width 34 height 6
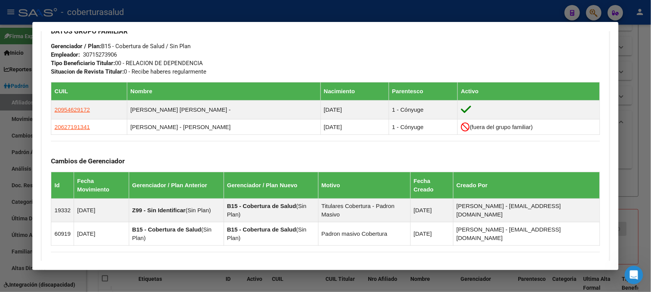
scroll to position [385, 0]
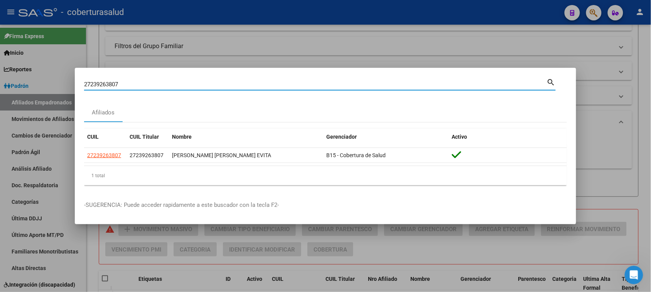
drag, startPoint x: 65, startPoint y: 85, endPoint x: 46, endPoint y: 83, distance: 18.6
click at [46, 83] on div "27239263807 Buscar (apellido, dni, cuil, nro traspaso, cuit, obra social) searc…" at bounding box center [325, 146] width 651 height 292
paste input "0465283301"
click at [147, 87] on input "20465283301" at bounding box center [315, 84] width 462 height 7
click at [89, 85] on input "2046528330" at bounding box center [315, 84] width 462 height 7
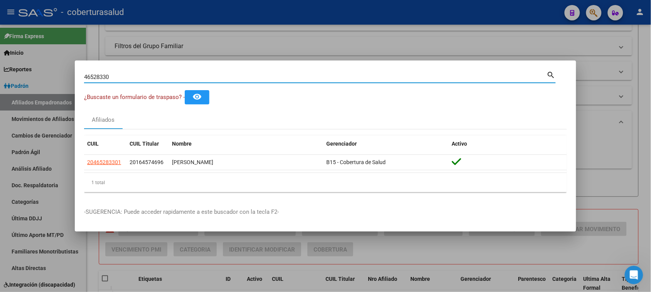
drag, startPoint x: 174, startPoint y: 82, endPoint x: 172, endPoint y: 78, distance: 4.3
click at [173, 82] on div "46528330 Buscar (apellido, dni, cuil, [PERSON_NAME], cuit, obra social)" at bounding box center [315, 77] width 462 height 12
click at [172, 78] on input "46528330" at bounding box center [315, 77] width 462 height 7
paste input "18276247"
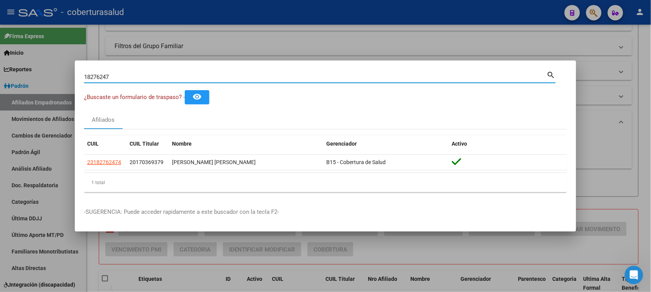
click at [230, 78] on input "18276247" at bounding box center [315, 77] width 462 height 7
paste input "22306685"
click at [157, 78] on input "22306685" at bounding box center [315, 77] width 462 height 7
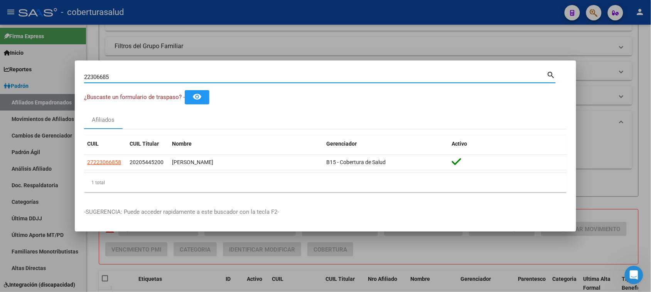
paste input "52538067"
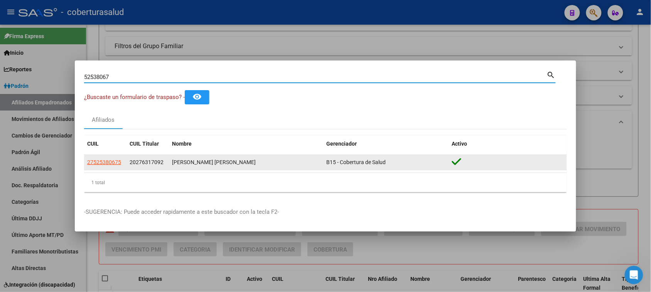
click at [101, 160] on span "27525380675" at bounding box center [104, 162] width 34 height 6
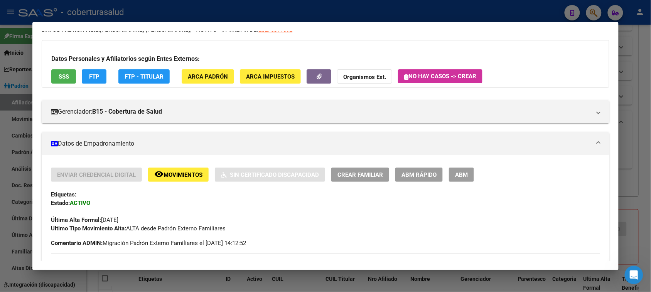
scroll to position [96, 0]
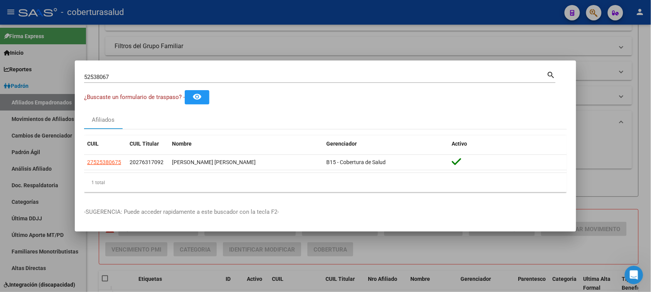
click at [143, 76] on input "52538067" at bounding box center [315, 77] width 462 height 7
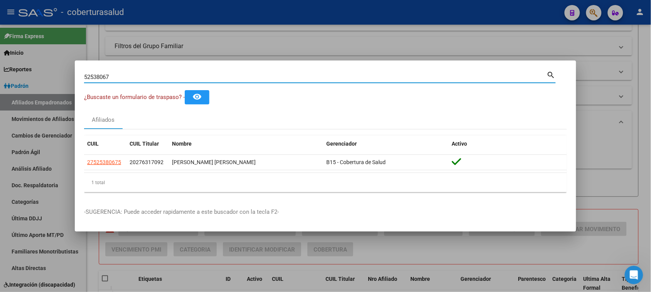
click at [143, 76] on input "52538067" at bounding box center [315, 77] width 462 height 7
paste input "34685592"
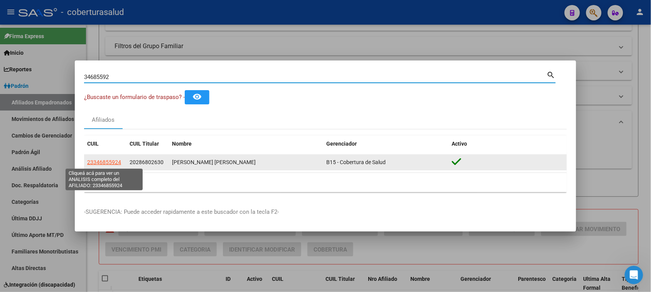
click at [102, 162] on span "23346855924" at bounding box center [104, 162] width 34 height 6
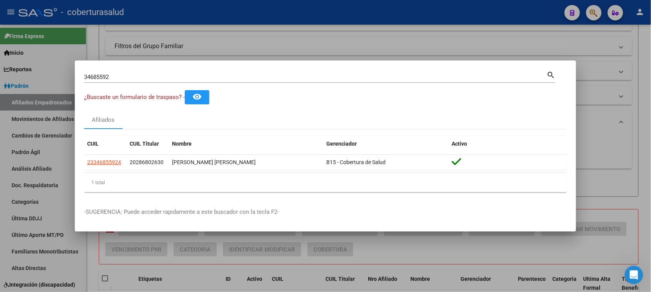
click at [164, 77] on input "34685592" at bounding box center [315, 77] width 462 height 7
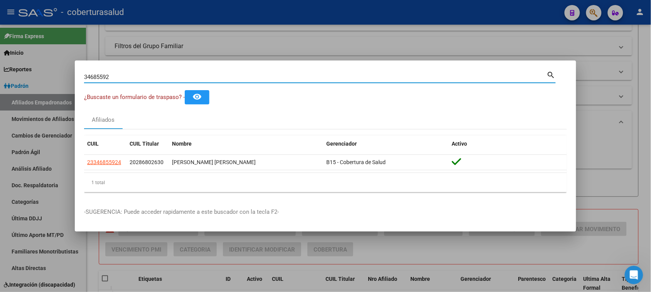
click at [164, 77] on input "34685592" at bounding box center [315, 77] width 462 height 7
paste input "55351948"
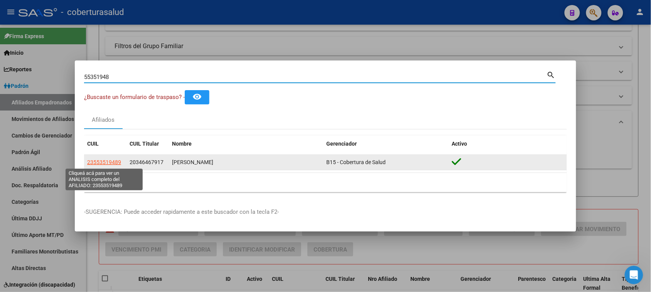
click at [104, 161] on span "23553519489" at bounding box center [104, 162] width 34 height 6
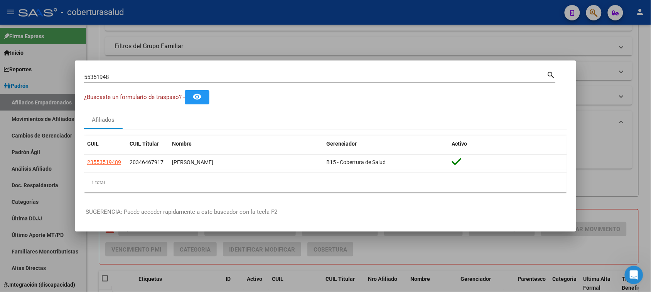
click at [141, 73] on div "55351948 Buscar (apellido, dni, [PERSON_NAME], [PERSON_NAME], cuit, obra social)" at bounding box center [315, 77] width 462 height 12
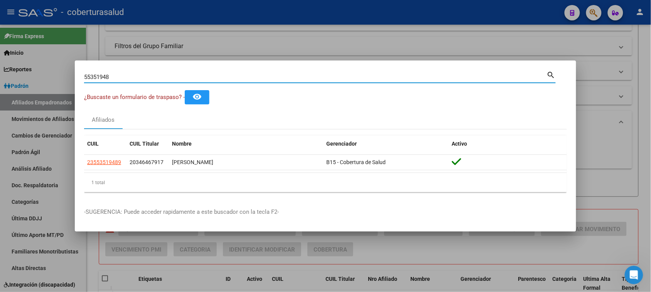
click at [141, 77] on input "55351948" at bounding box center [315, 77] width 462 height 7
paste input "70584749"
